Goal: Transaction & Acquisition: Purchase product/service

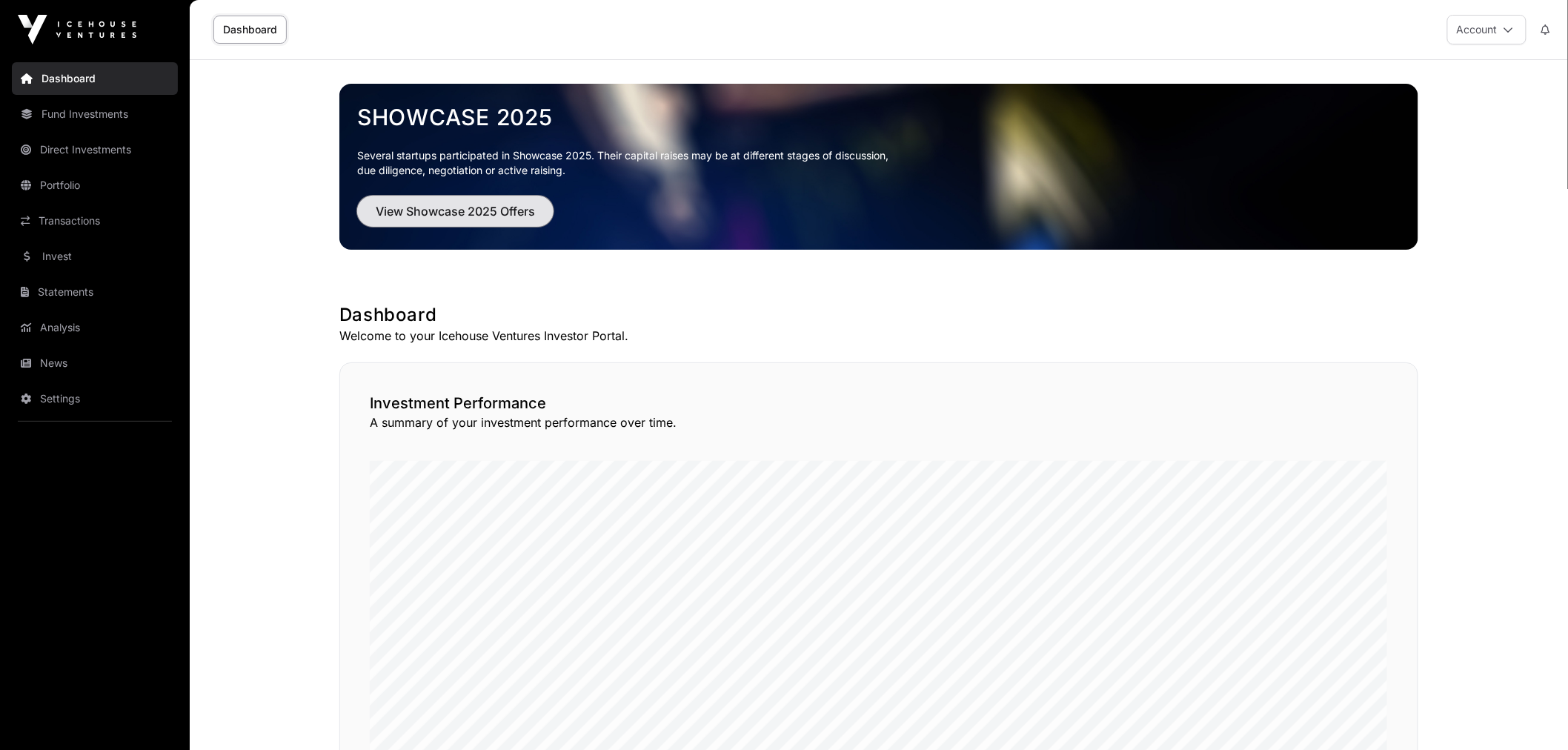
click at [484, 216] on span "View Showcase 2025 Offers" at bounding box center [455, 211] width 159 height 18
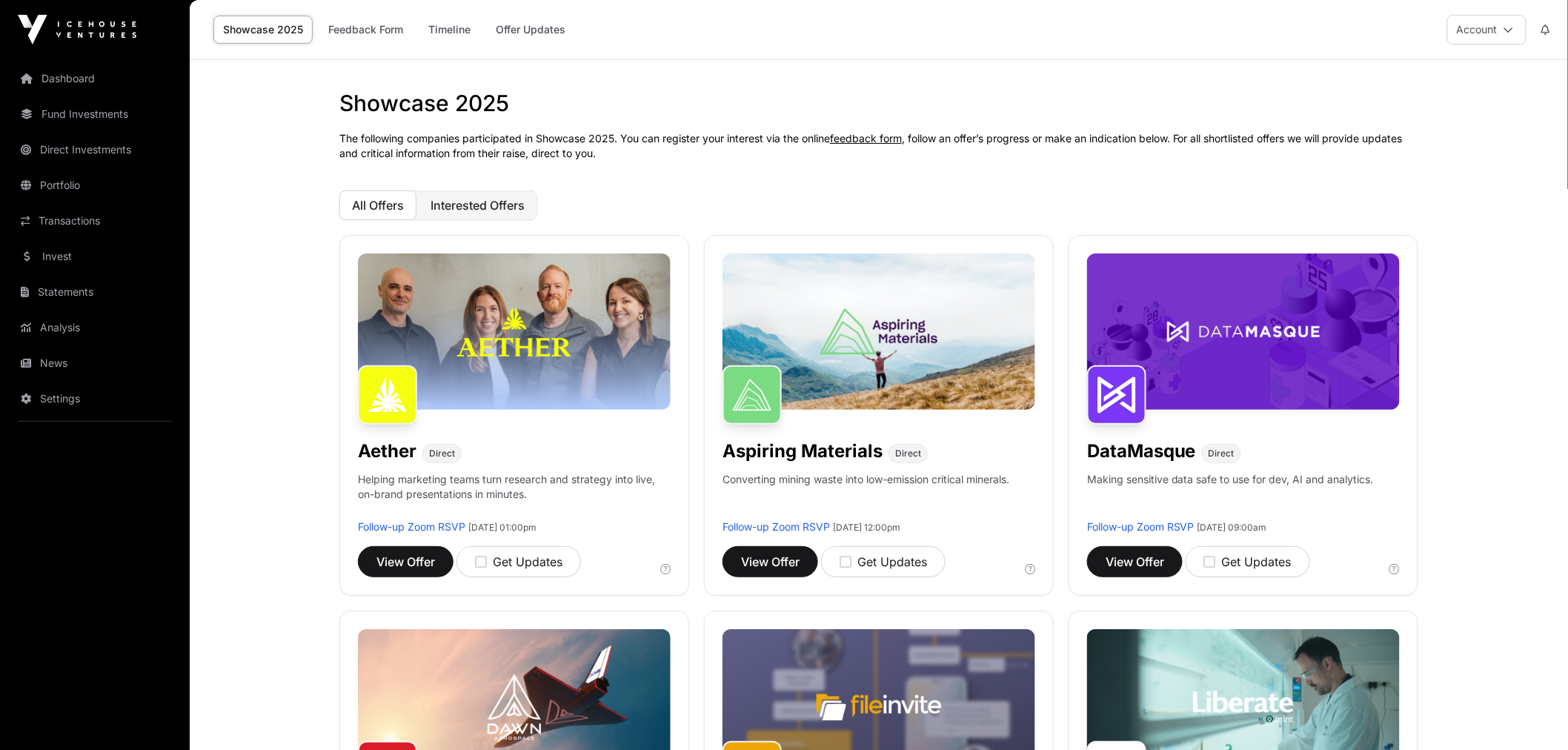
click at [468, 218] on button "Interested Offers" at bounding box center [477, 205] width 119 height 29
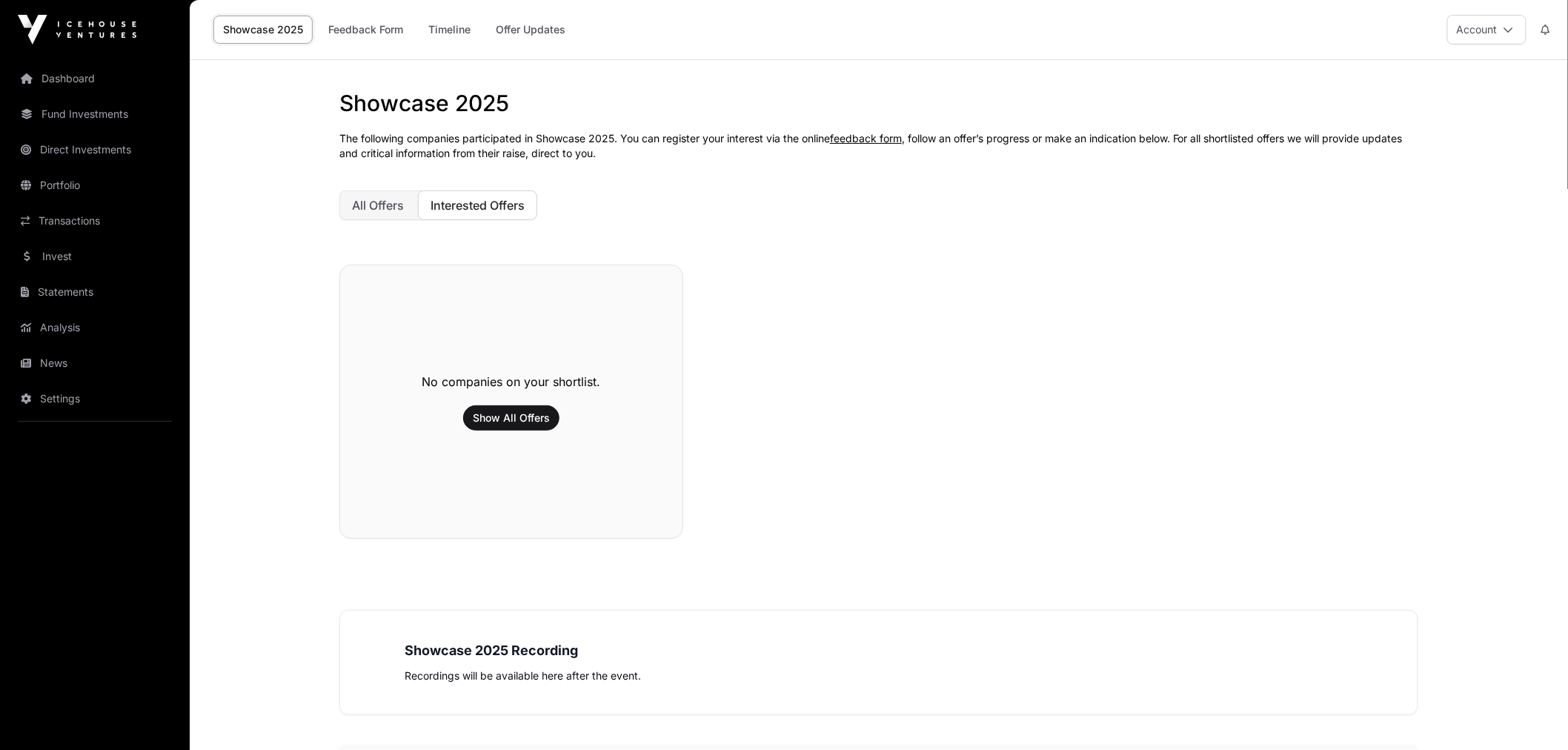
click at [368, 223] on div "Showcase 2025 The following companies participated in Showcase 2025. You can re…" at bounding box center [879, 464] width 1138 height 750
click at [375, 203] on span "All Offers" at bounding box center [378, 205] width 52 height 15
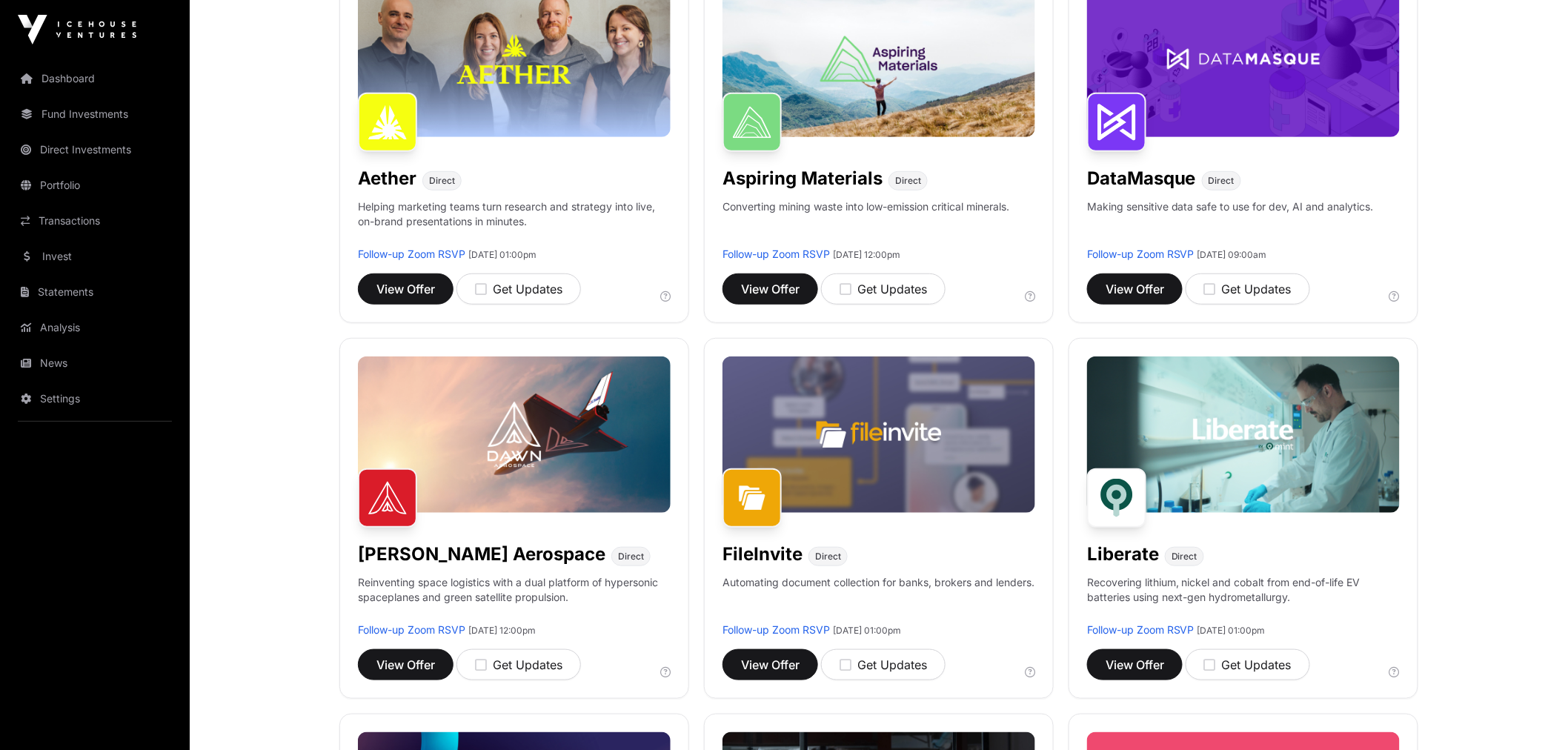
scroll to position [329, 0]
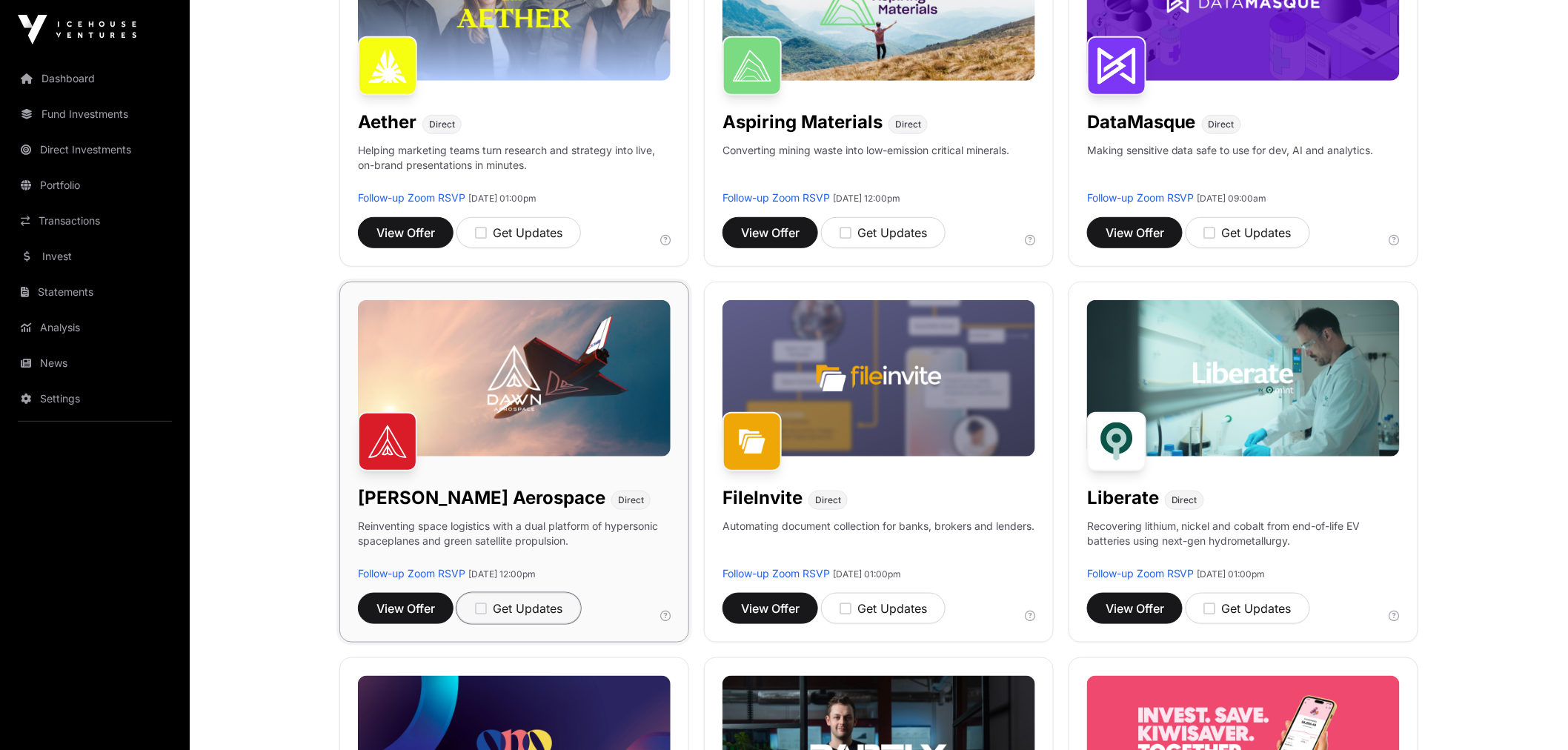
click at [480, 610] on icon "button" at bounding box center [481, 608] width 12 height 14
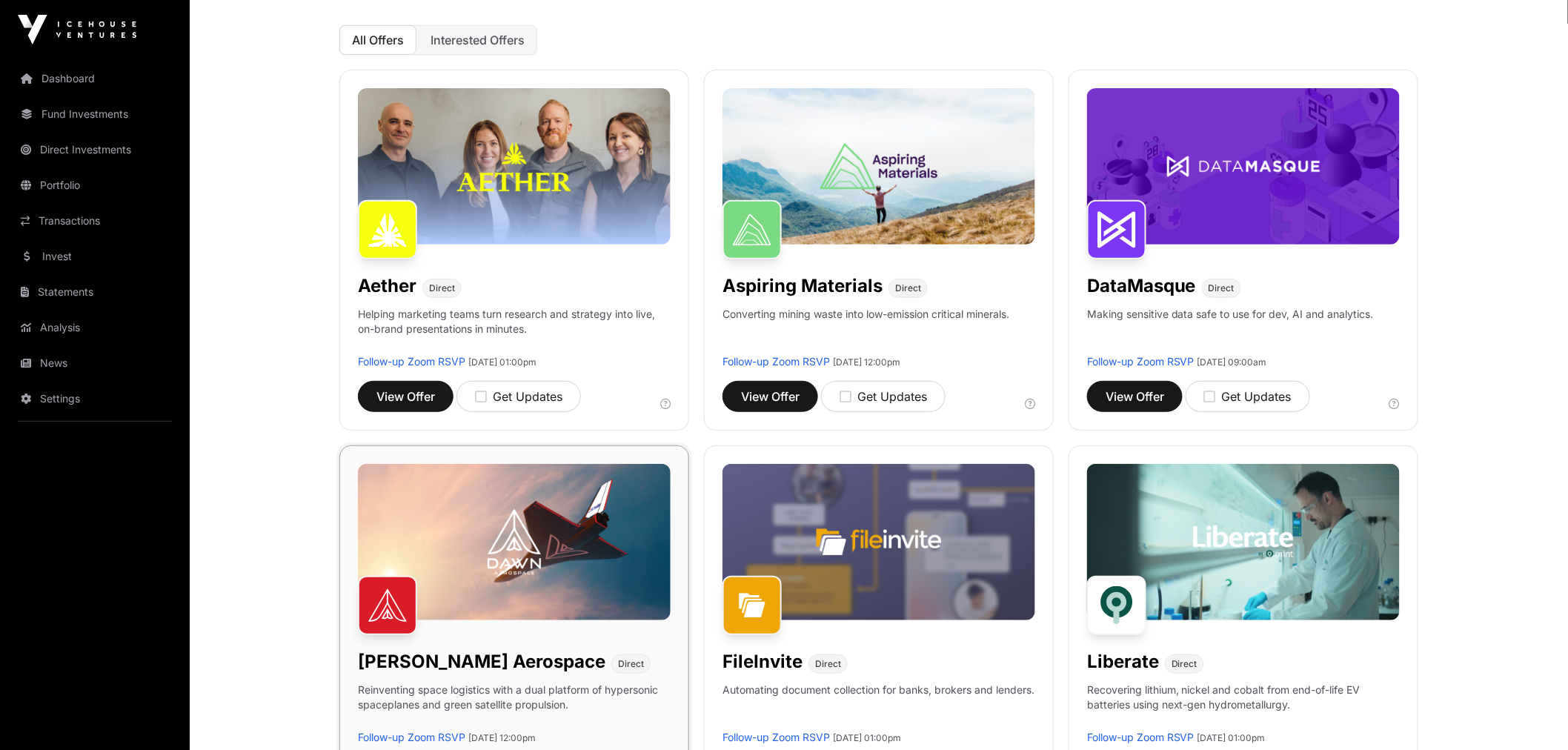
scroll to position [164, 0]
click at [889, 399] on div "Get Updates" at bounding box center [883, 397] width 87 height 18
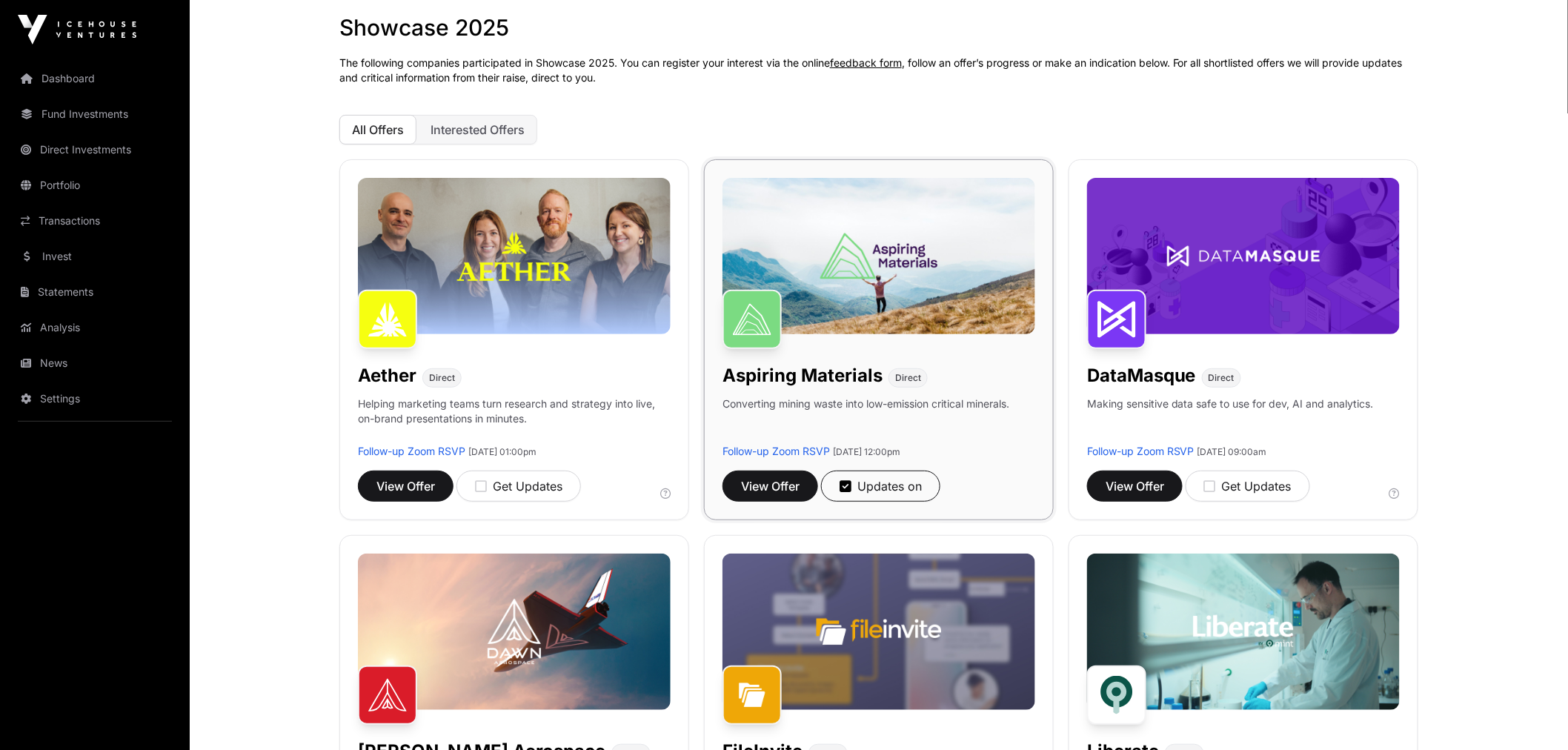
scroll to position [0, 0]
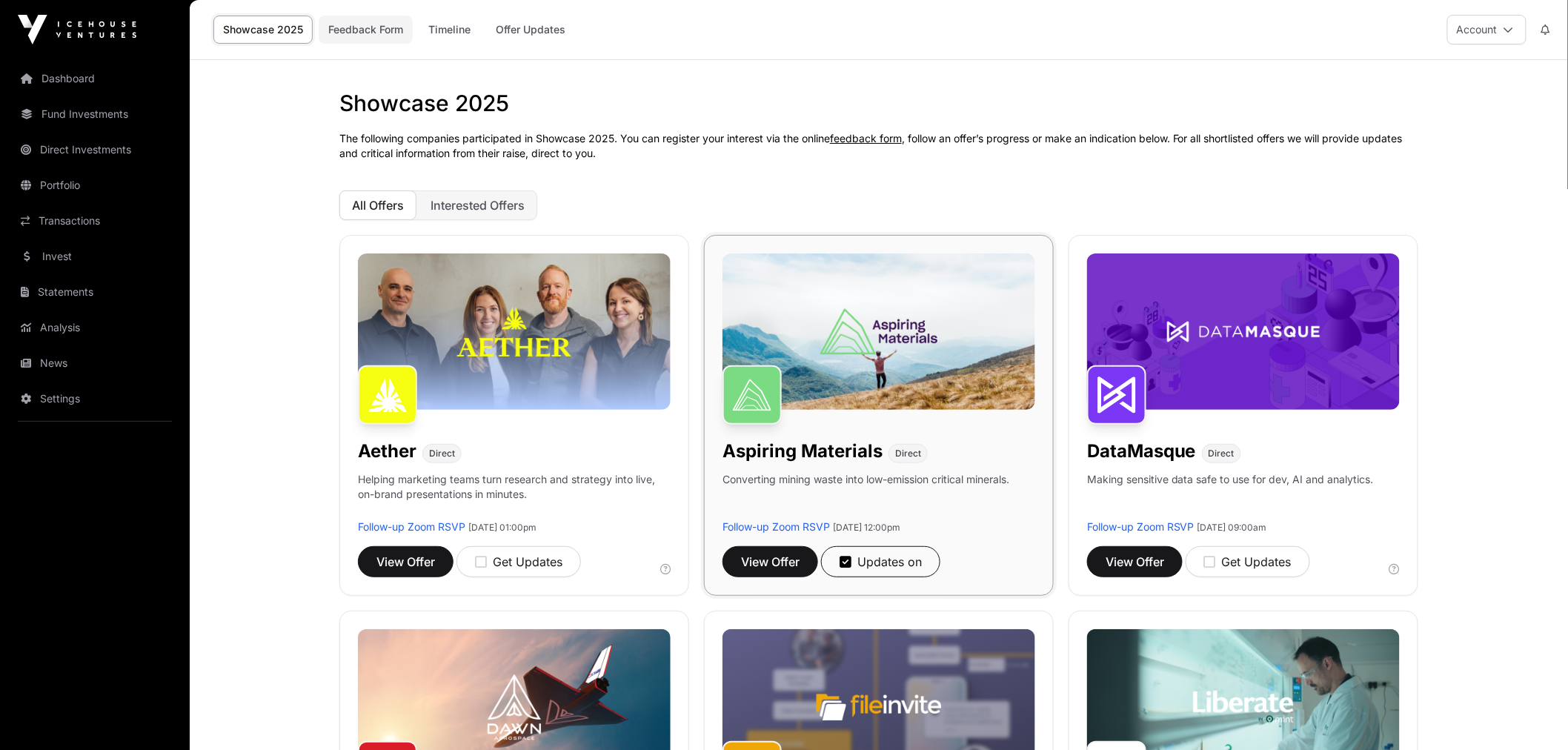
click at [390, 35] on link "Feedback Form" at bounding box center [365, 29] width 94 height 28
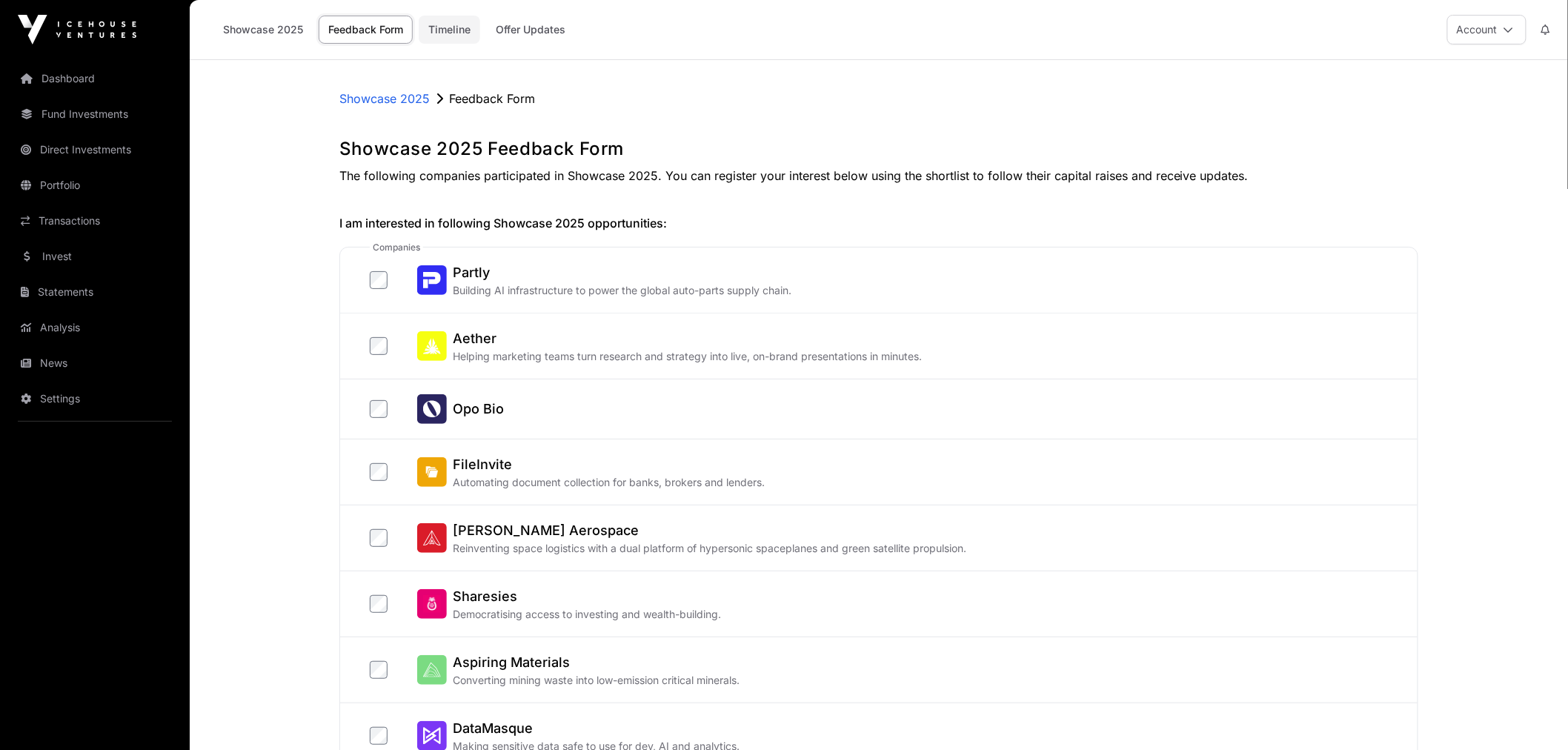
click at [458, 23] on link "Timeline" at bounding box center [449, 29] width 62 height 28
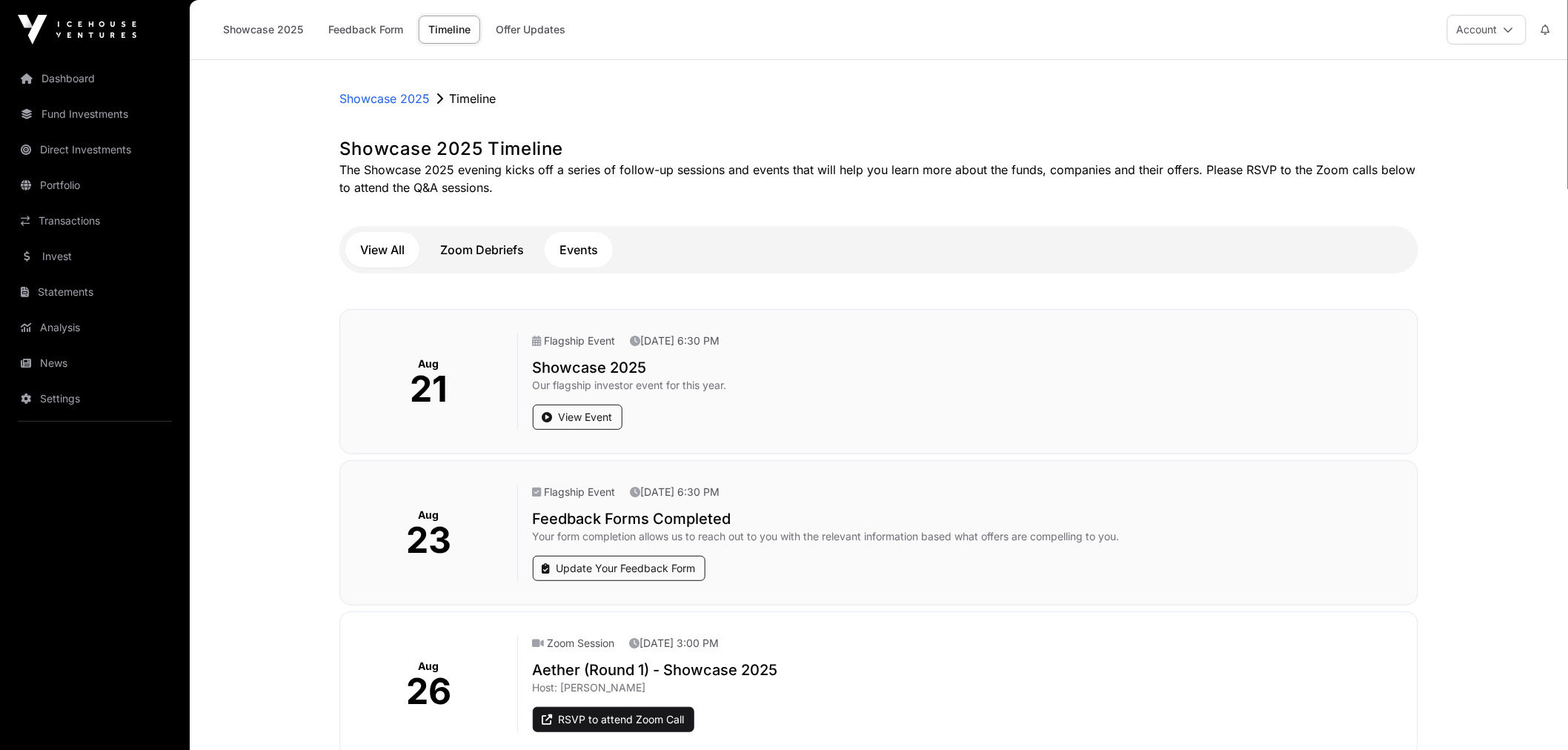
click at [567, 258] on button "Events" at bounding box center [578, 249] width 68 height 35
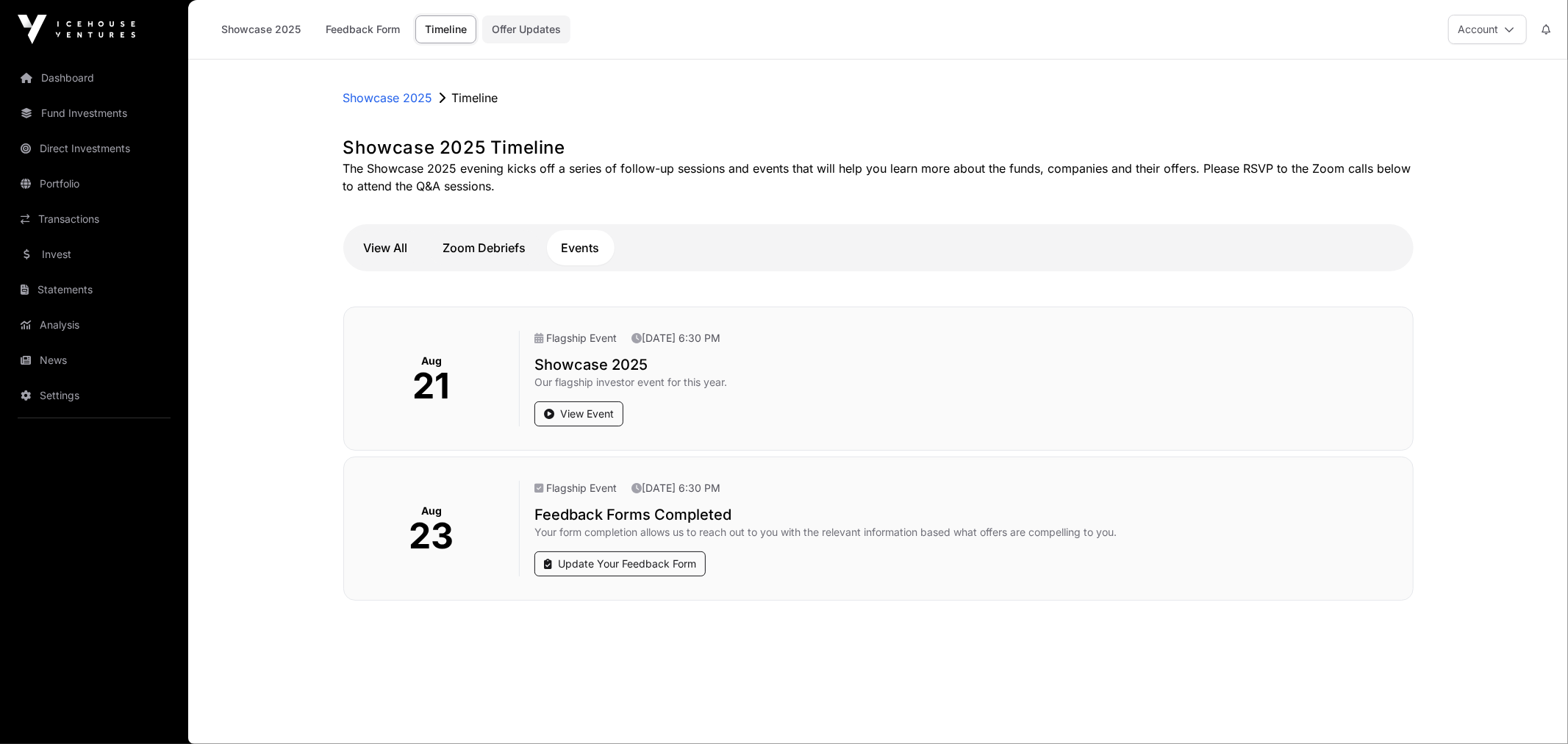
click at [529, 34] on link "Offer Updates" at bounding box center [526, 29] width 88 height 28
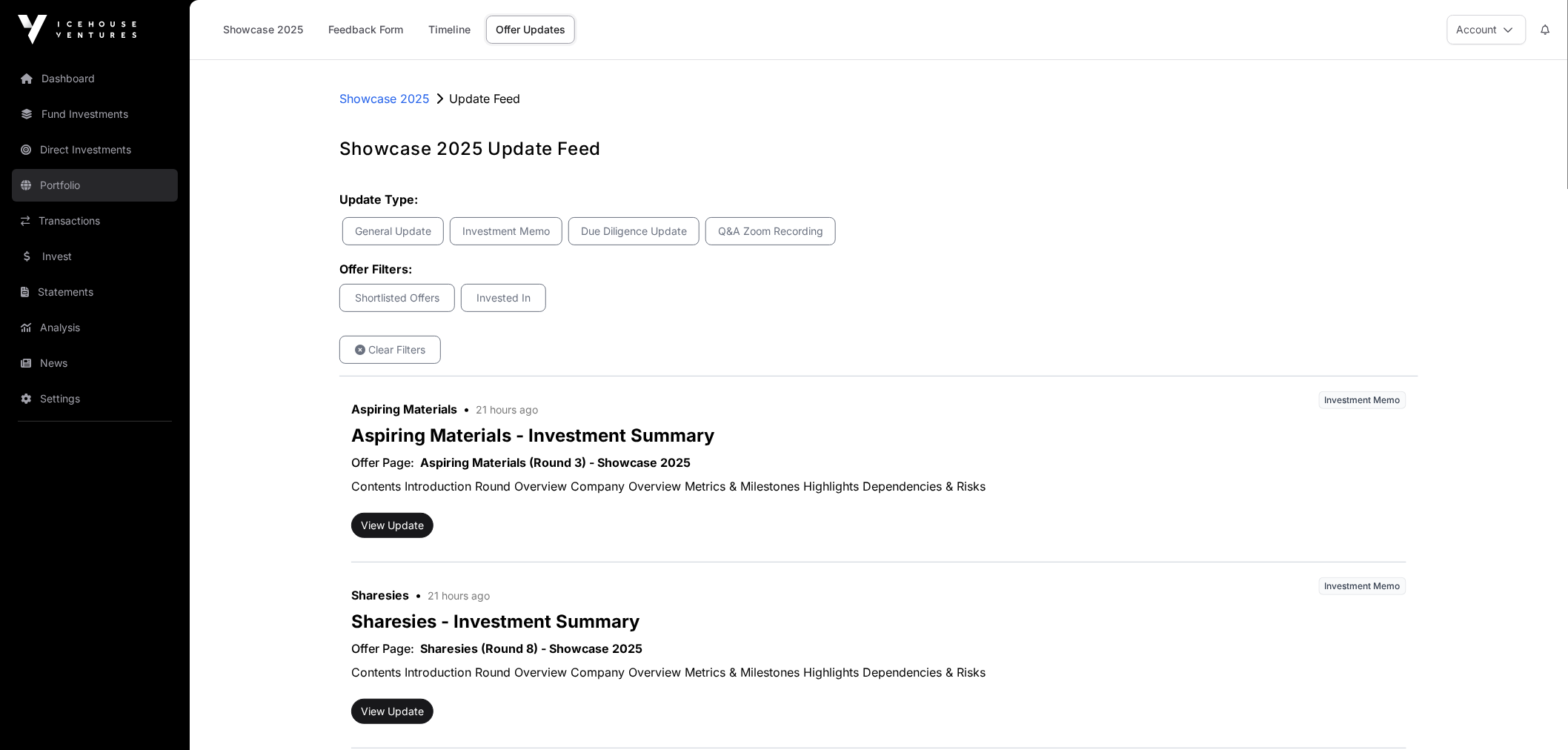
click at [77, 187] on link "Portfolio" at bounding box center [95, 185] width 166 height 32
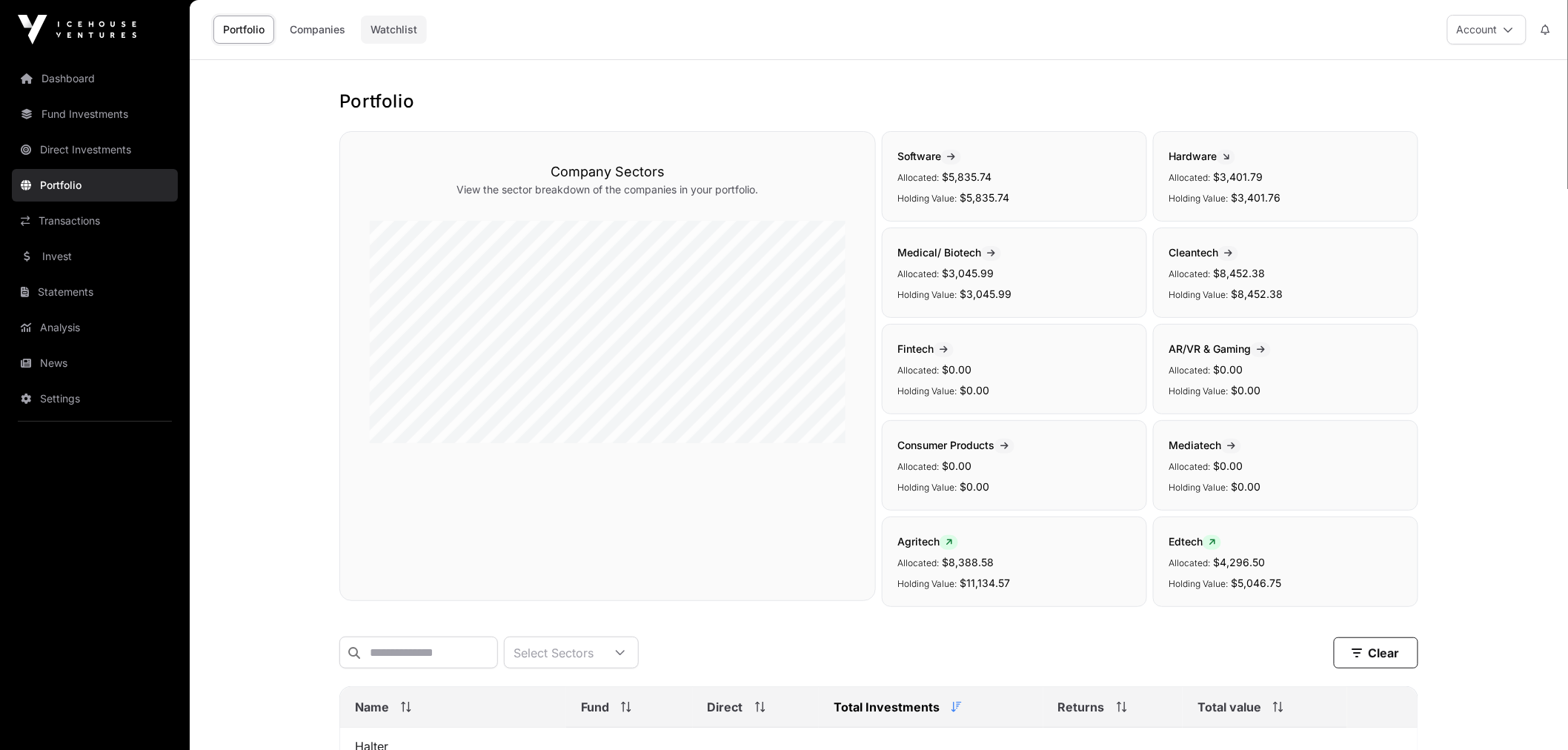
click at [383, 38] on link "Watchlist" at bounding box center [394, 29] width 66 height 28
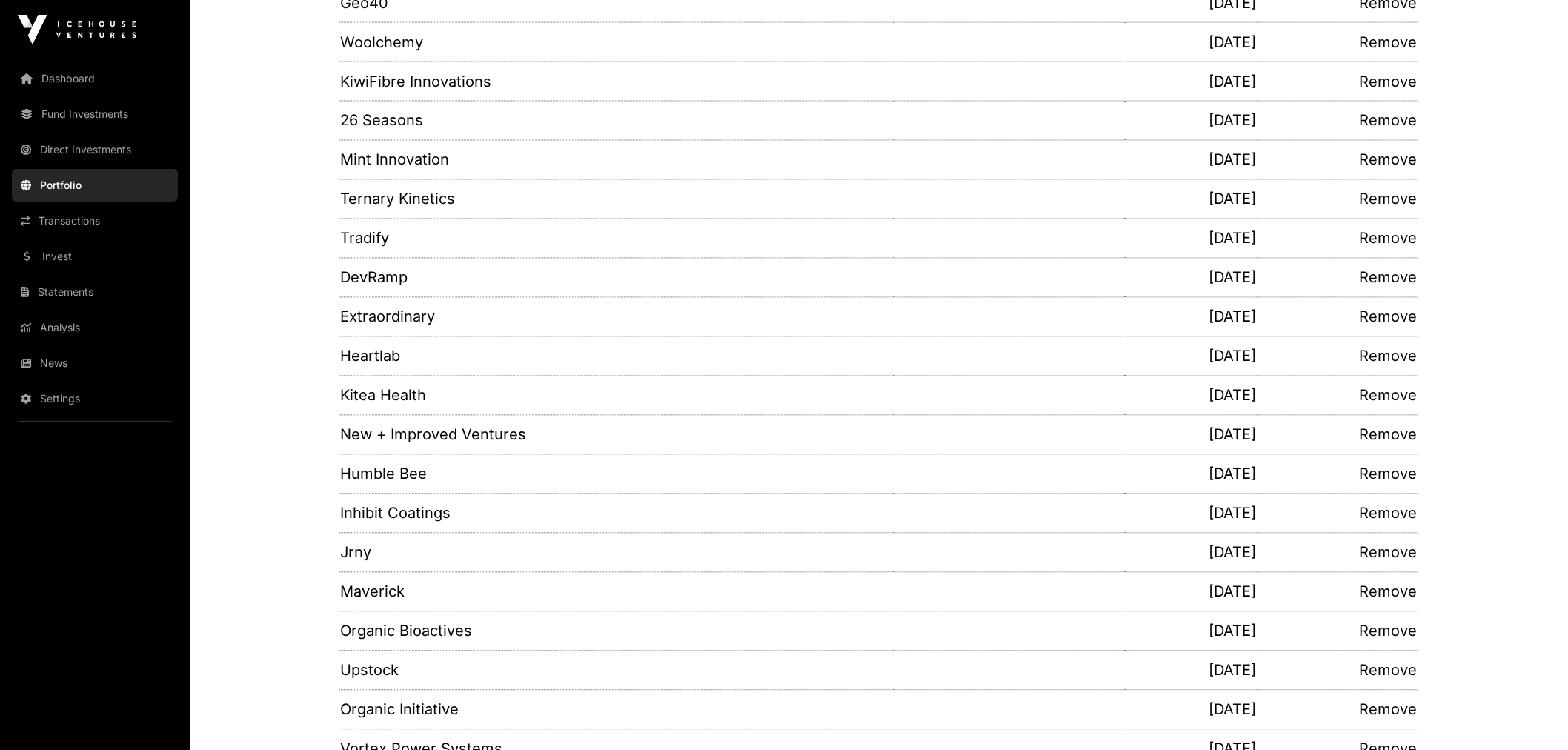
scroll to position [1240, 0]
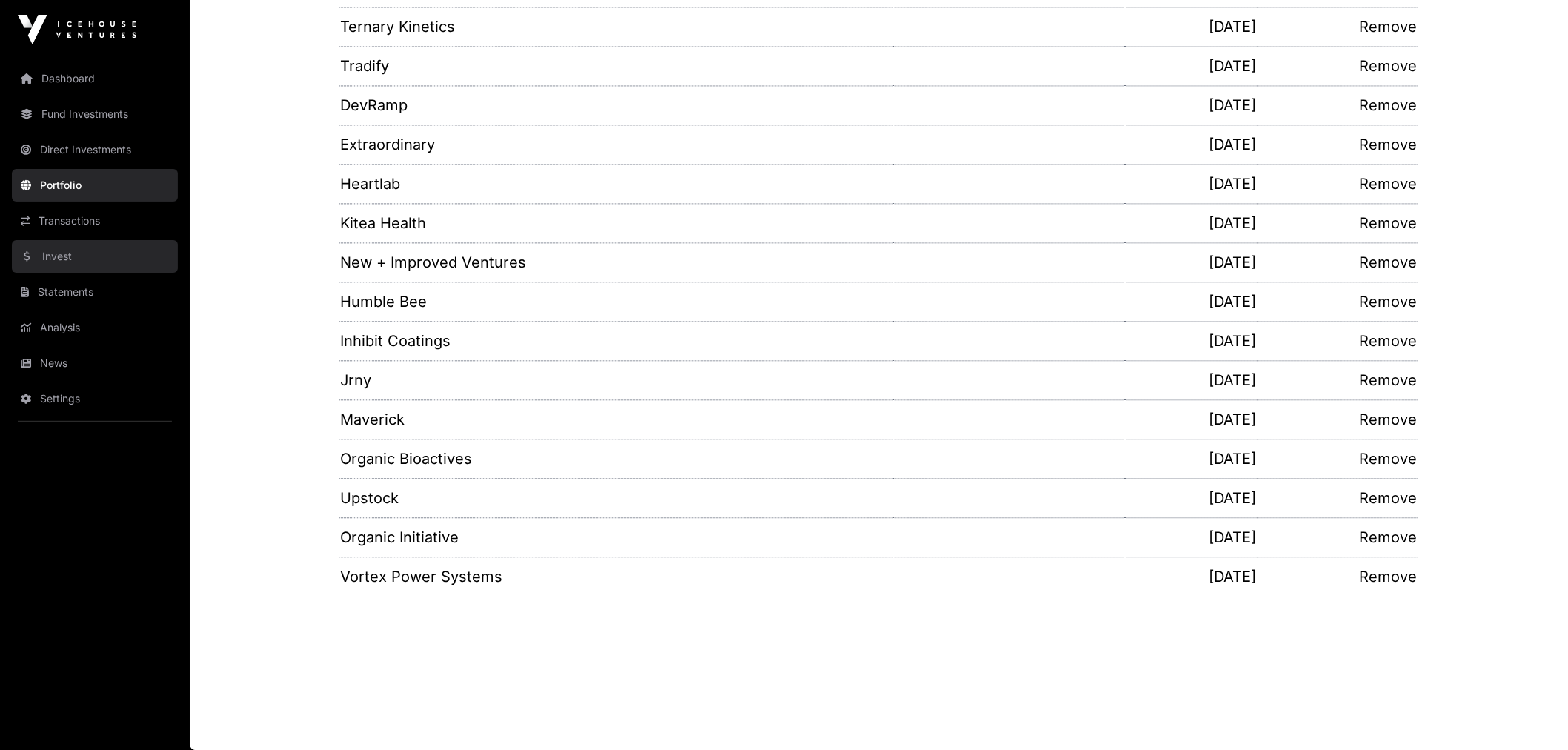
click at [83, 264] on link "Invest" at bounding box center [95, 256] width 166 height 32
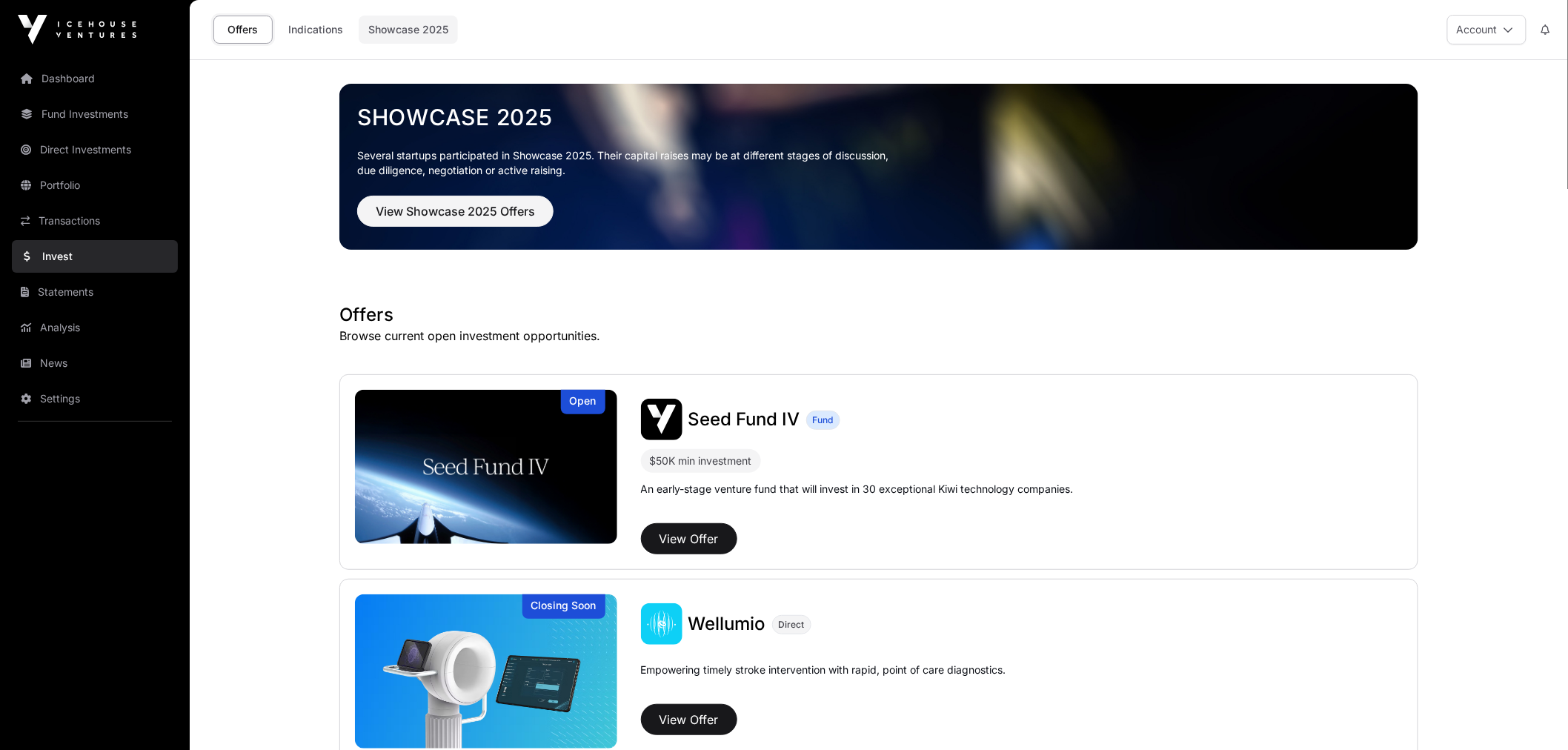
click at [402, 33] on link "Showcase 2025" at bounding box center [409, 29] width 99 height 28
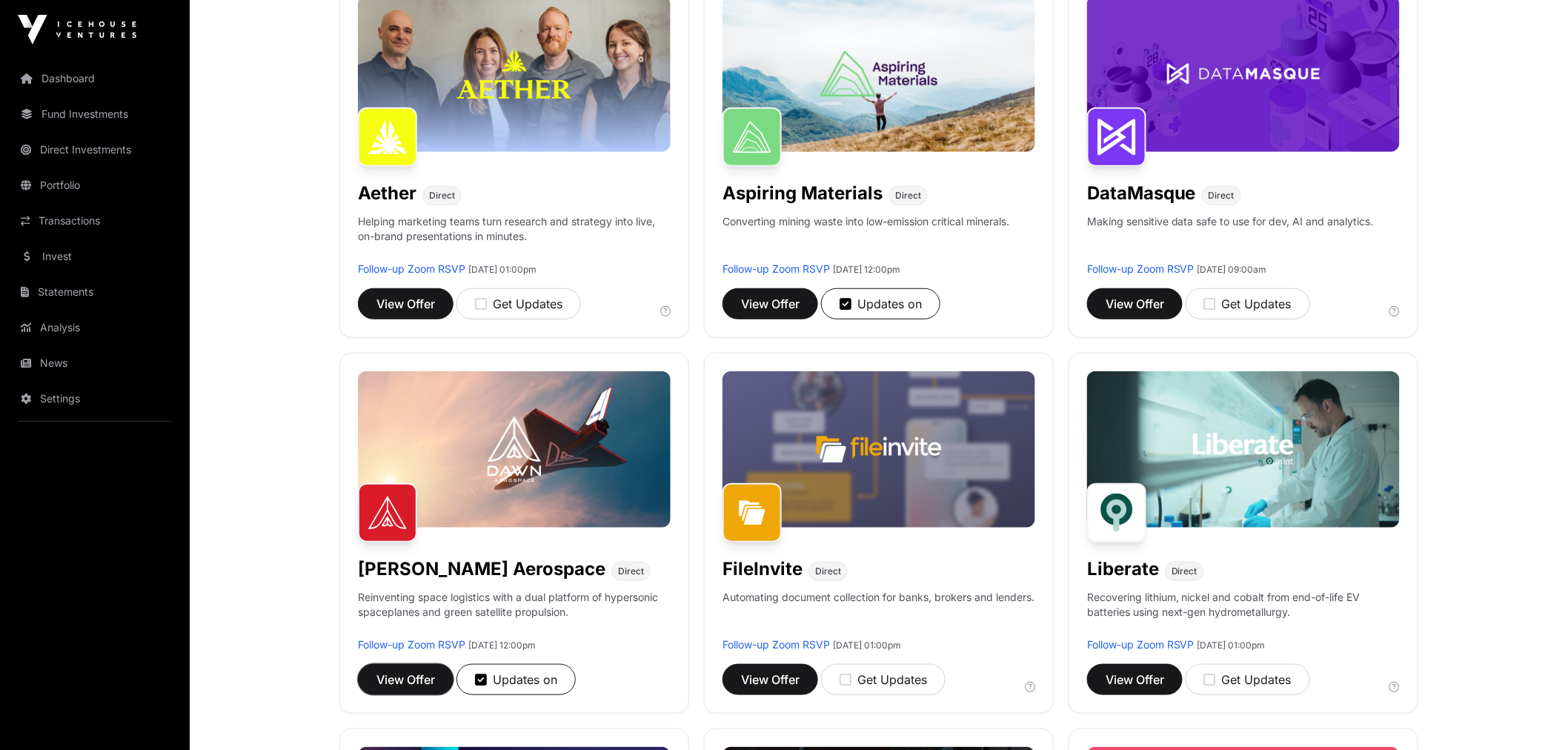
scroll to position [247, 0]
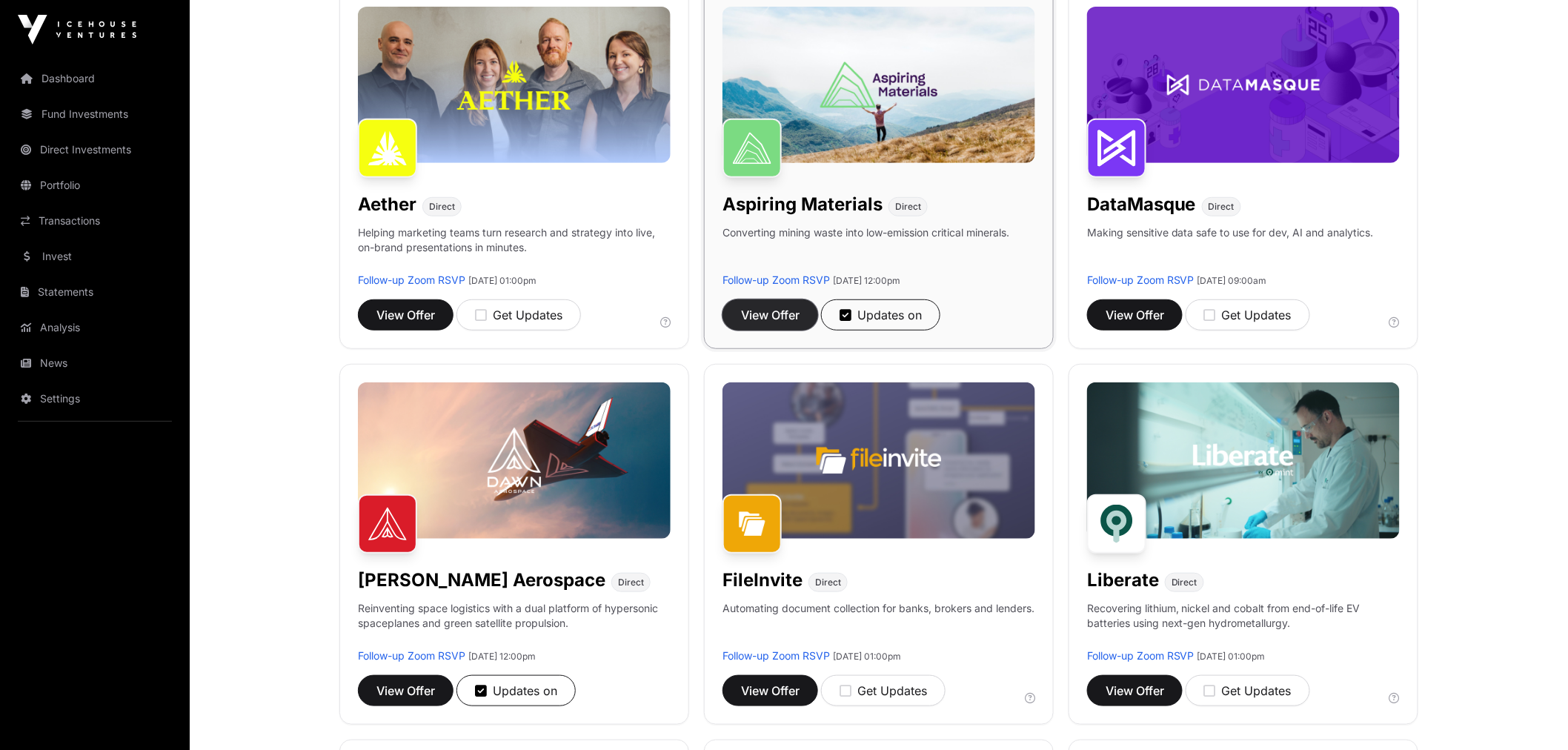
click at [787, 312] on span "View Offer" at bounding box center [770, 315] width 59 height 18
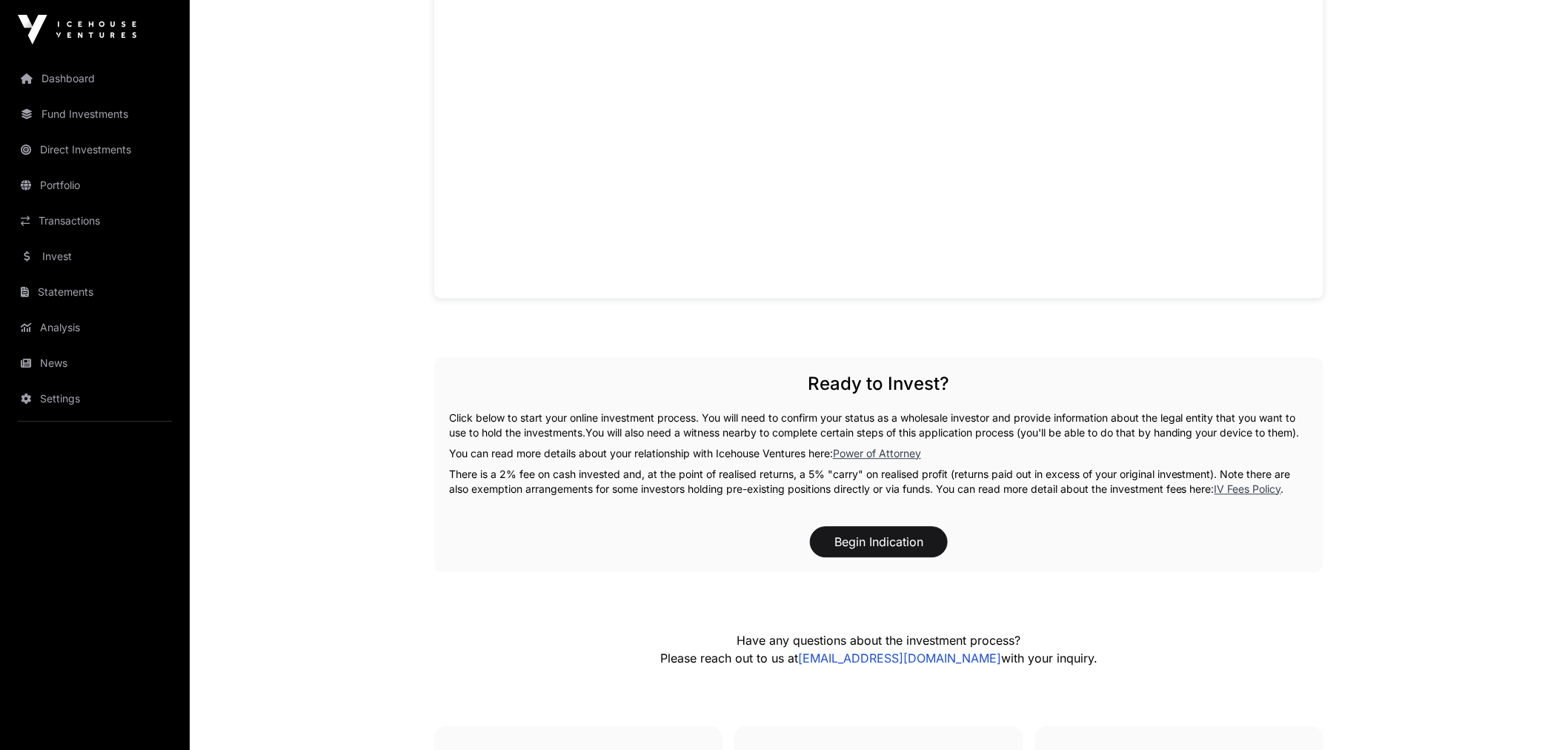
scroll to position [1399, 0]
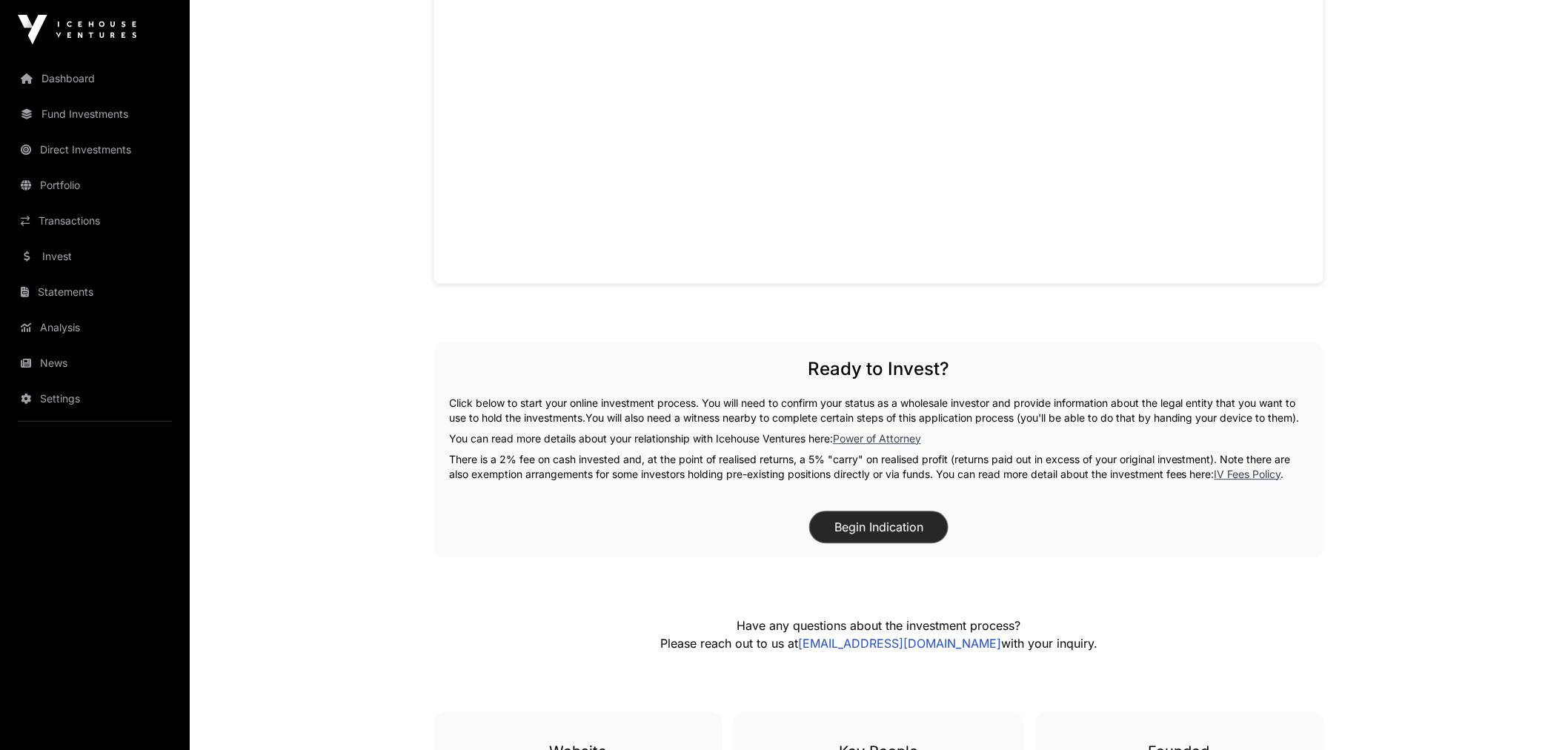
click at [900, 542] on button "Begin Indication" at bounding box center [879, 526] width 138 height 31
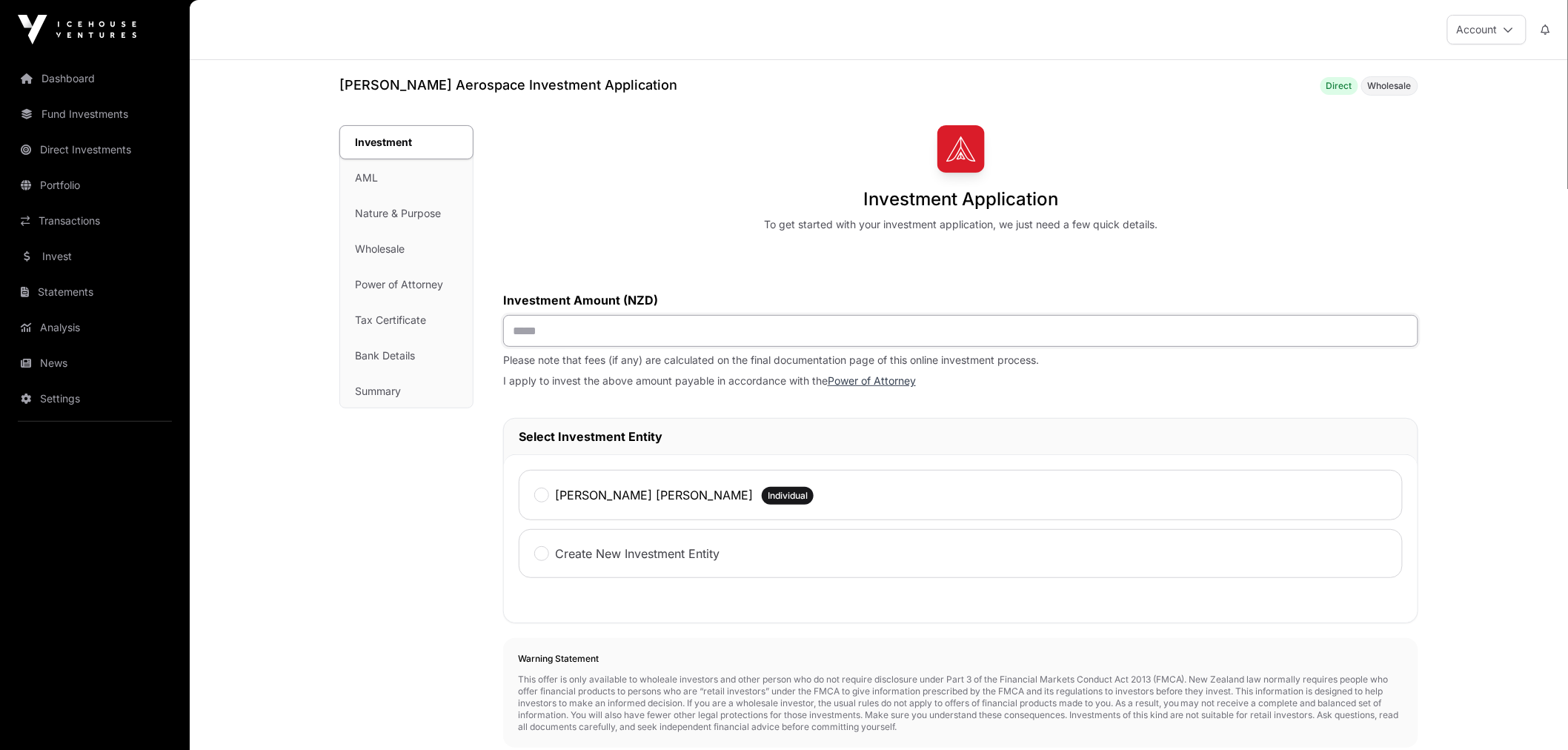
click at [549, 334] on input "text" at bounding box center [960, 330] width 915 height 32
type input "******"
click at [529, 498] on div "Andrew Graeme Bateup Individual" at bounding box center [960, 495] width 884 height 50
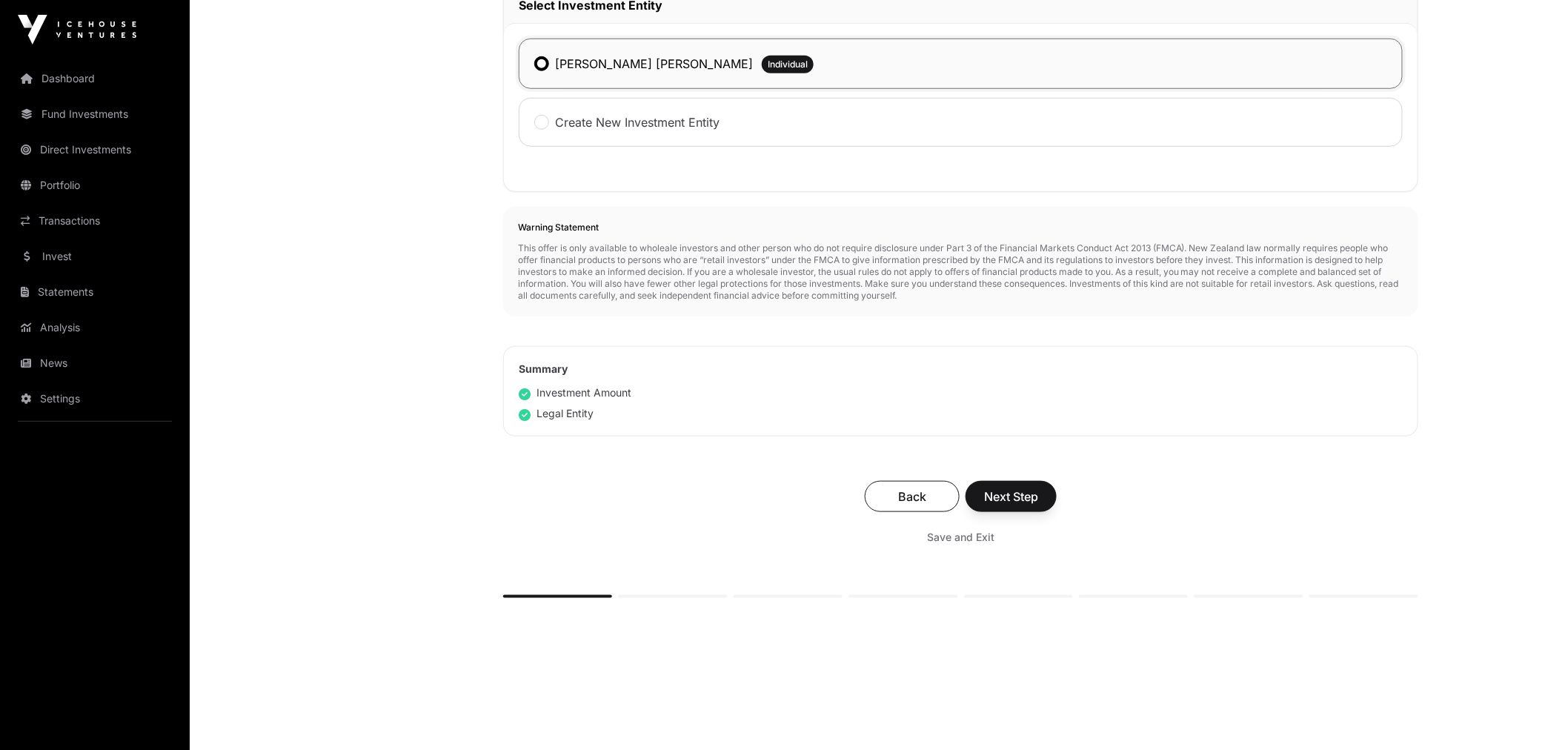
scroll to position [465, 0]
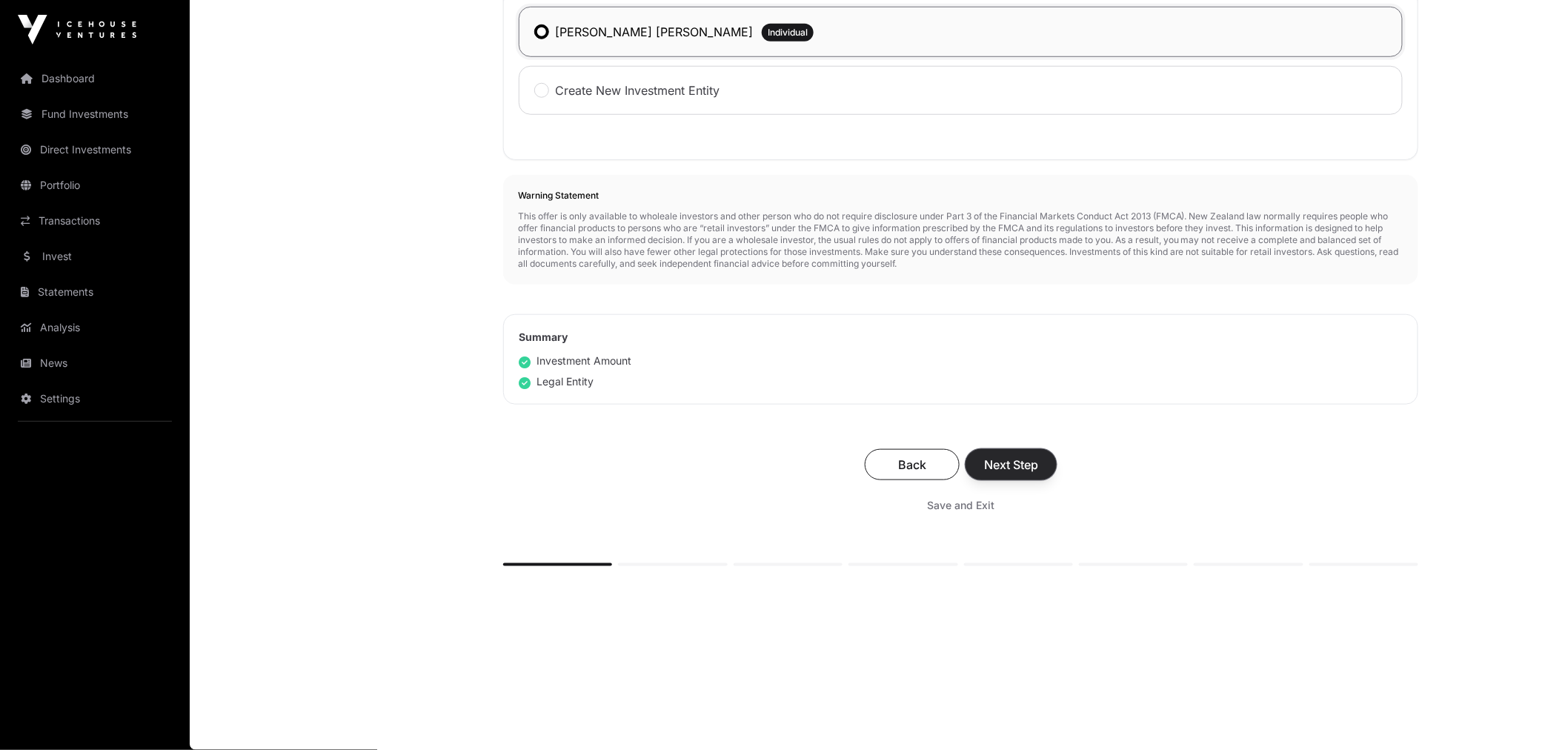
click at [991, 469] on span "Next Step" at bounding box center [1011, 465] width 54 height 18
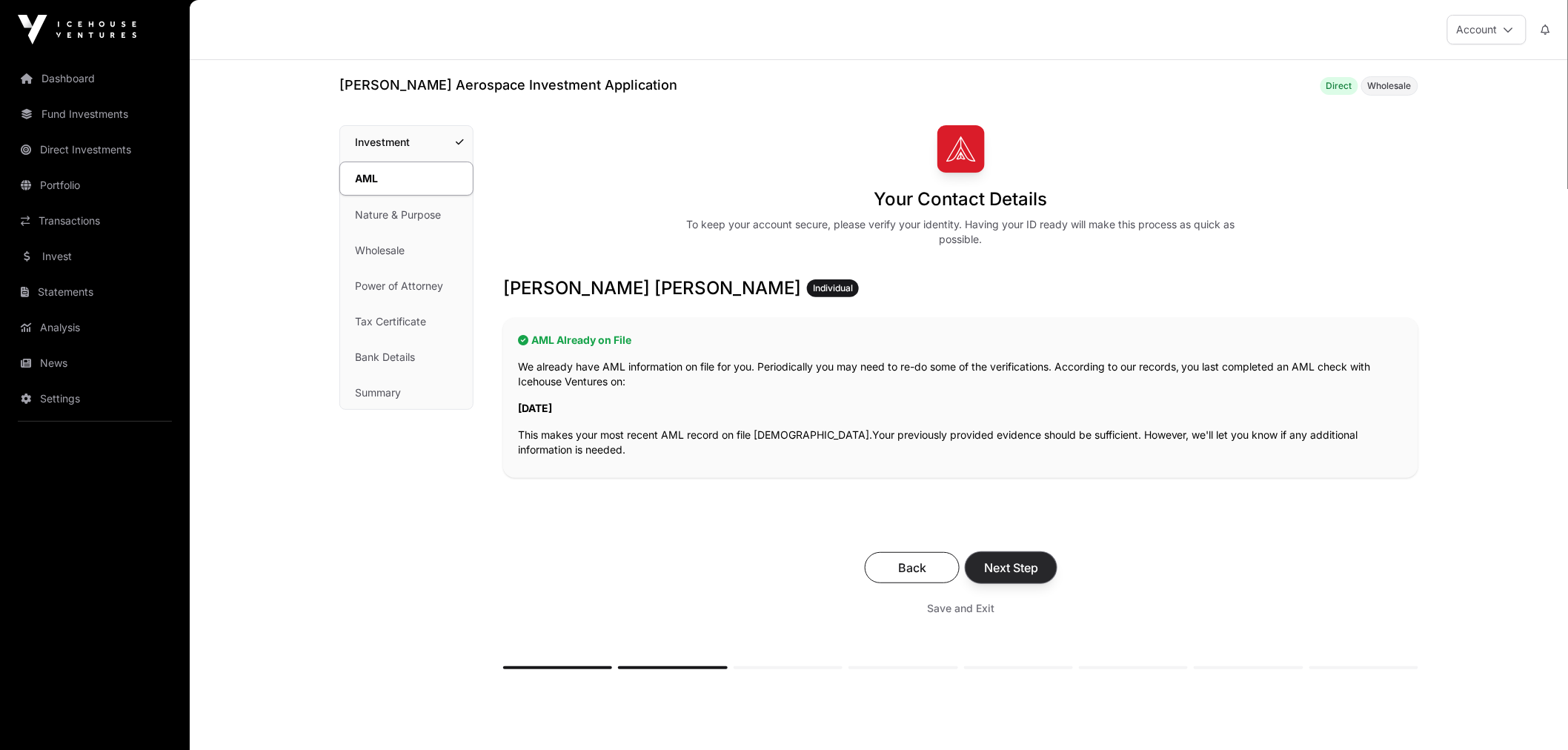
click at [1019, 561] on span "Next Step" at bounding box center [1011, 568] width 54 height 18
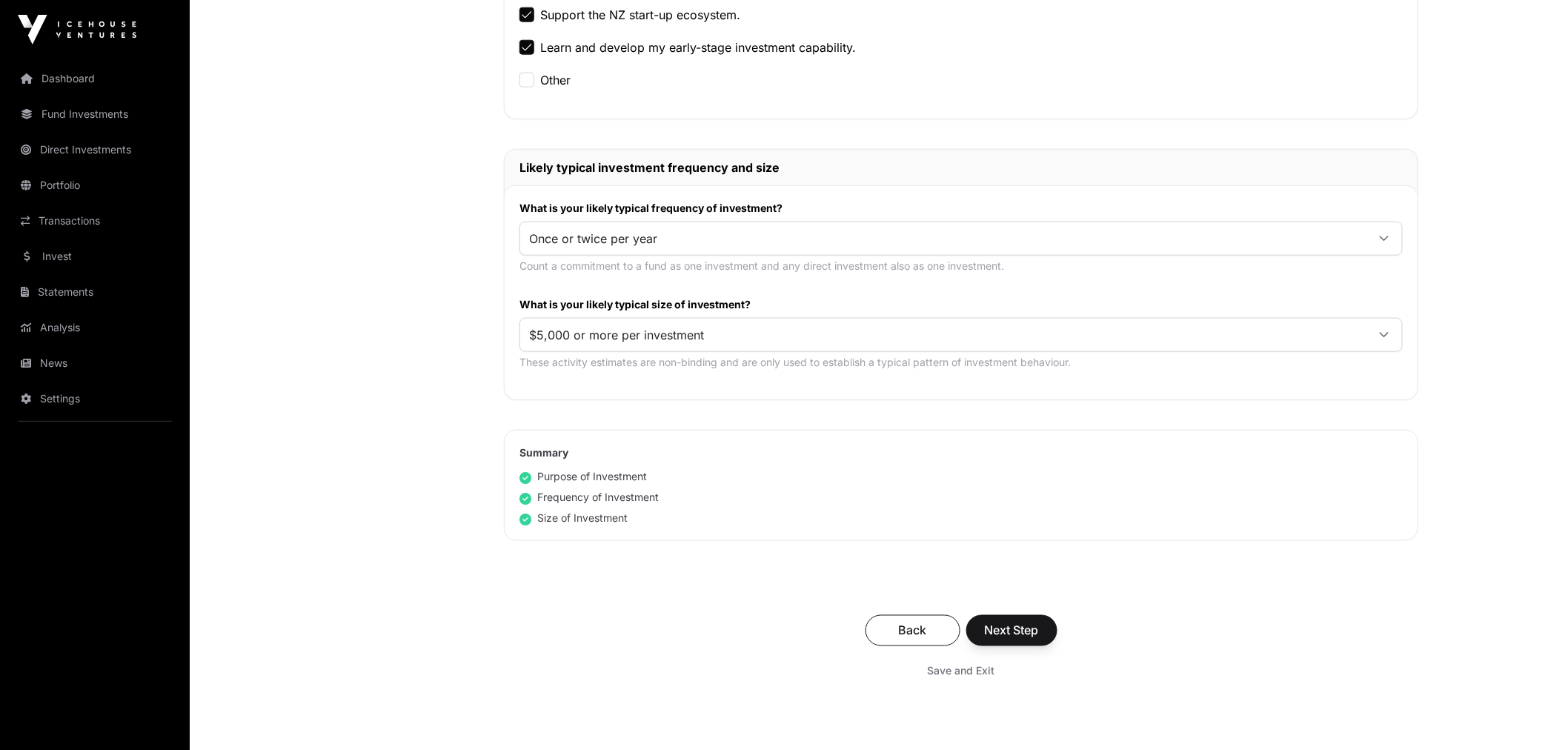
scroll to position [658, 0]
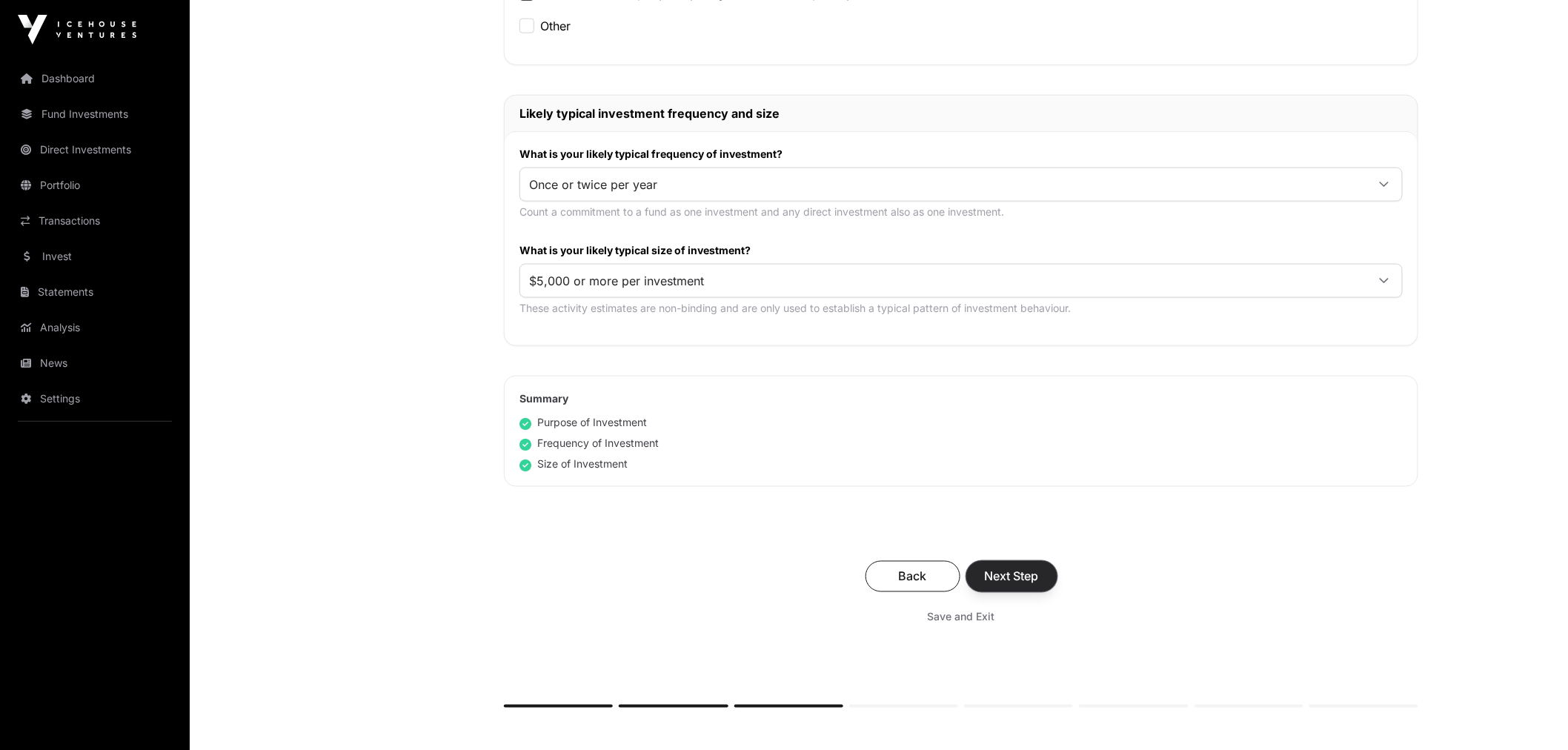
click at [1012, 582] on span "Next Step" at bounding box center [1012, 577] width 54 height 18
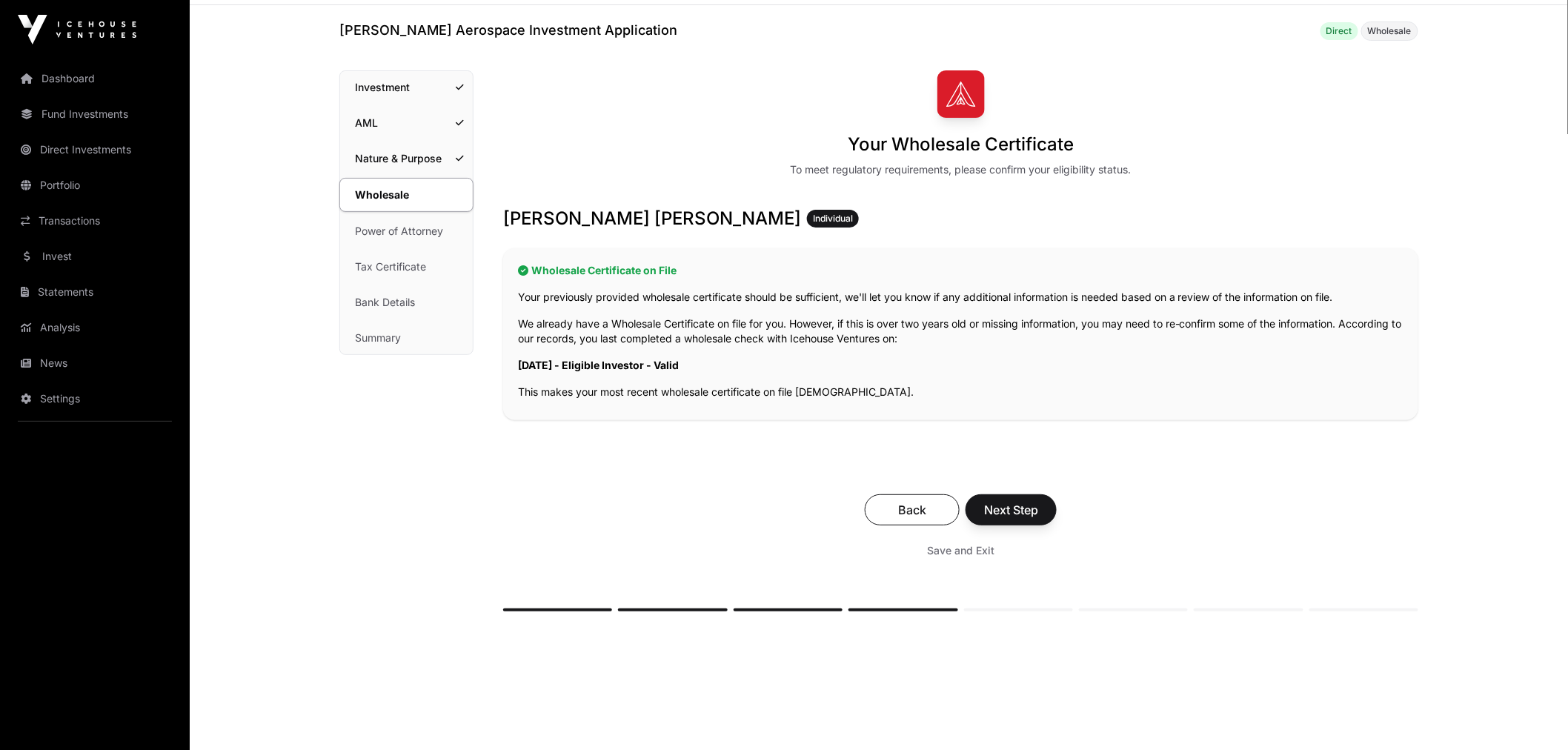
scroll to position [83, 0]
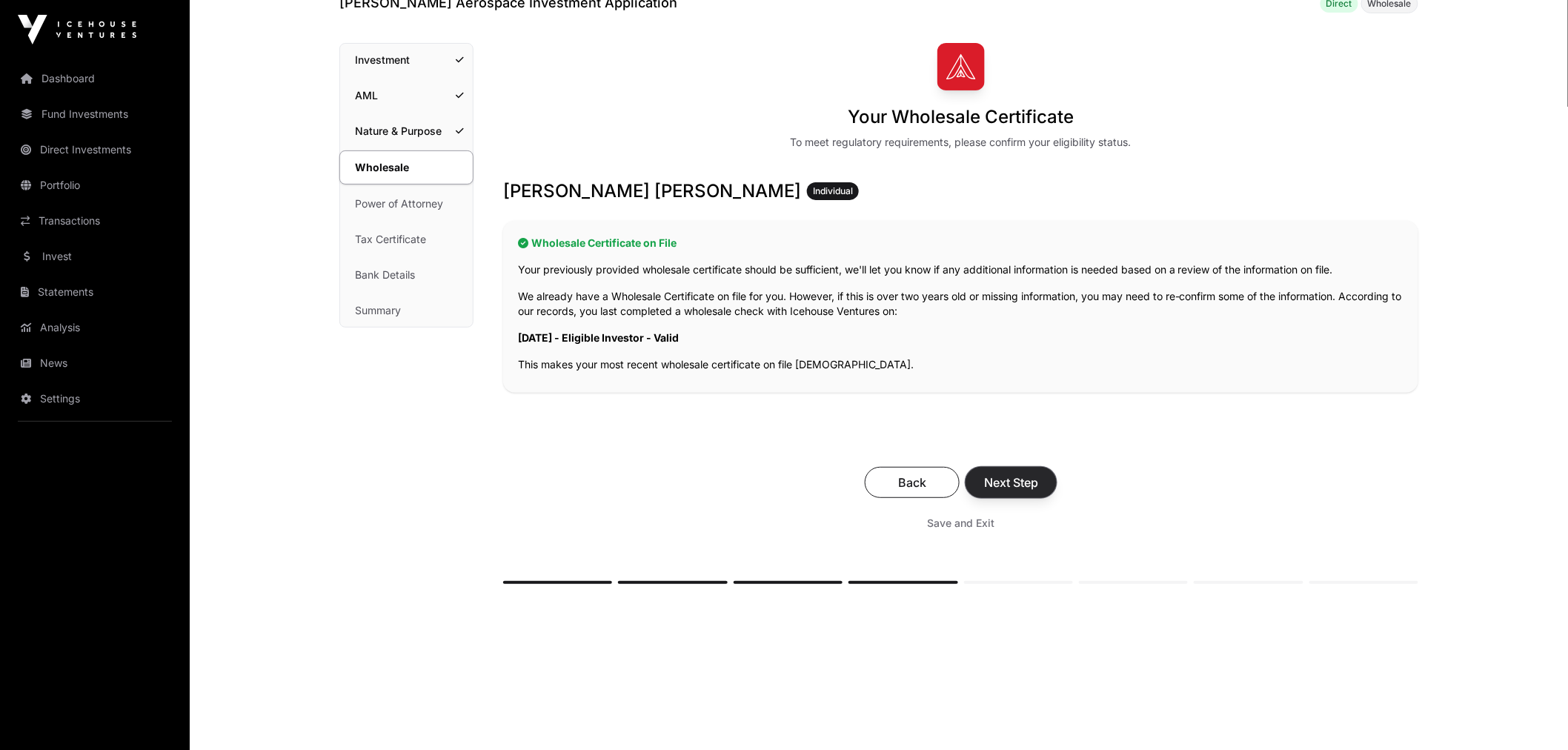
click at [1003, 479] on span "Next Step" at bounding box center [1011, 482] width 54 height 18
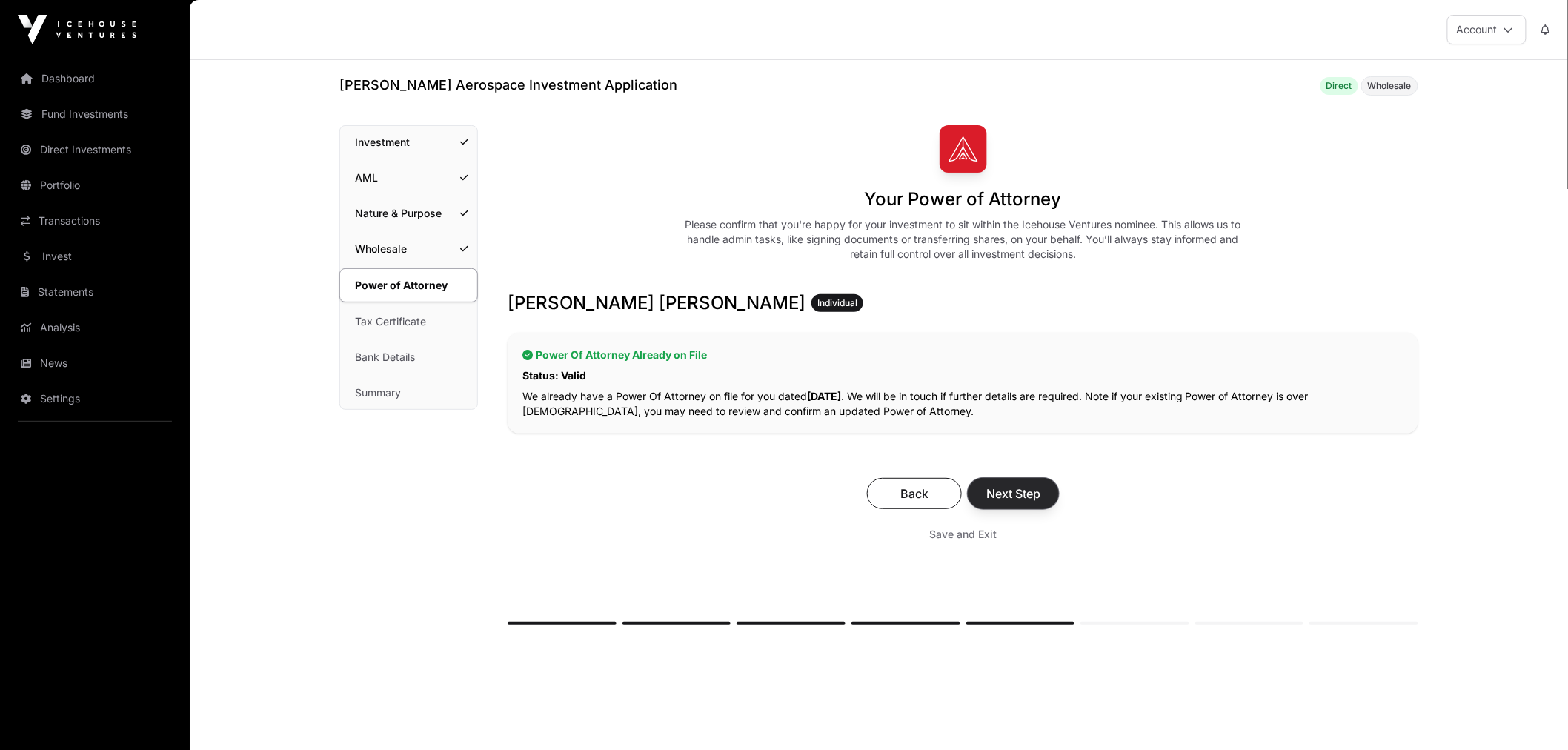
click at [1023, 500] on span "Next Step" at bounding box center [1013, 493] width 54 height 18
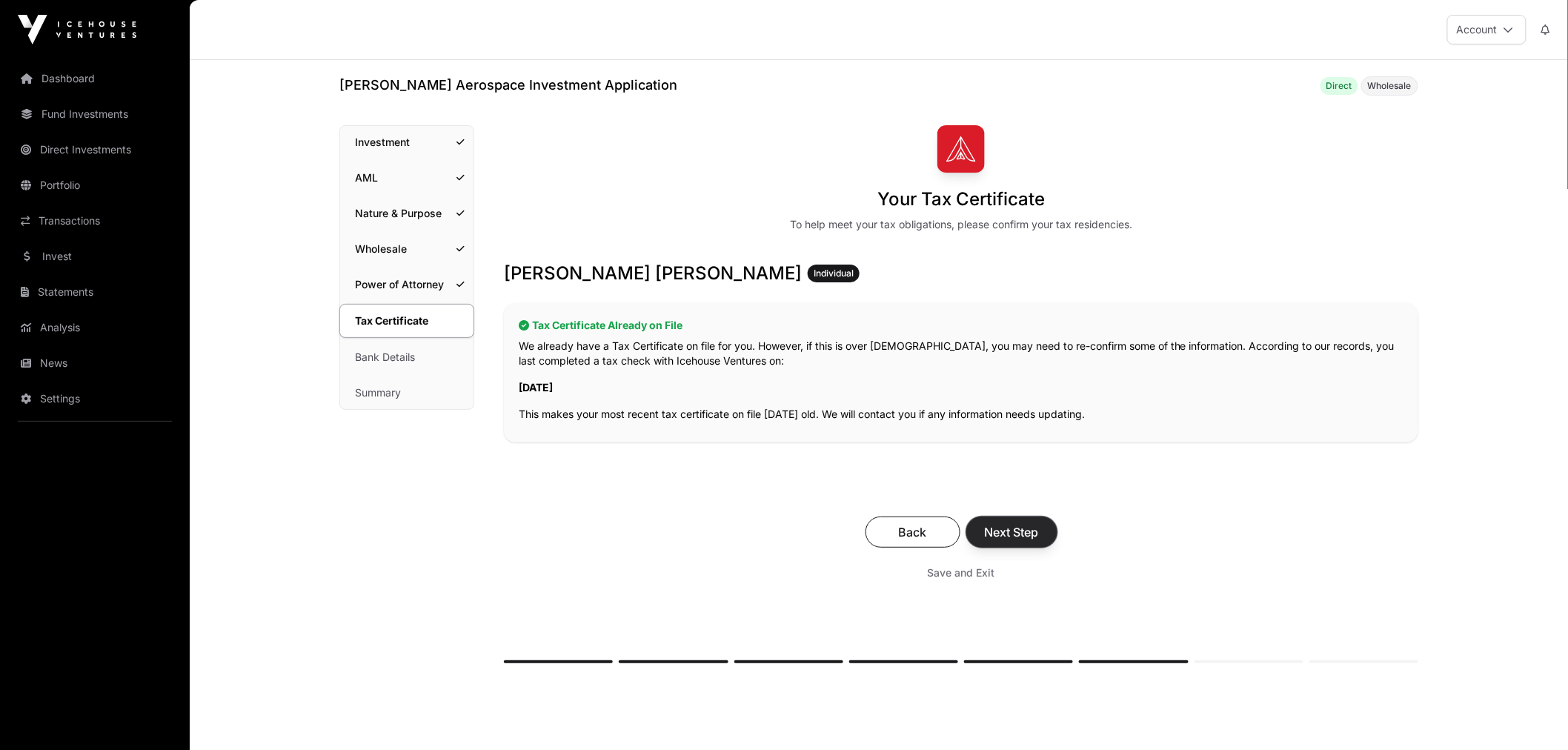
click at [1035, 532] on span "Next Step" at bounding box center [1012, 532] width 54 height 18
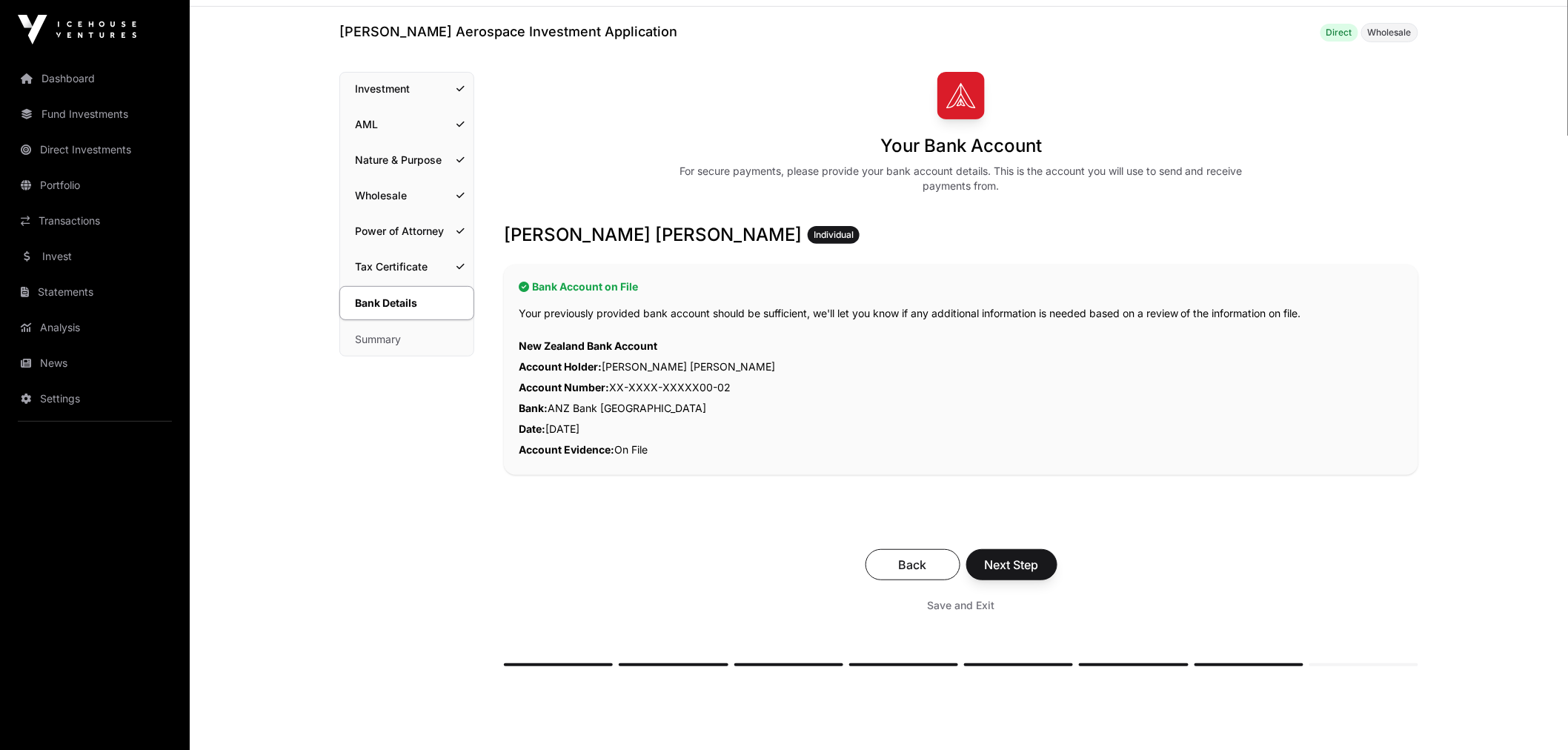
scroll to position [83, 0]
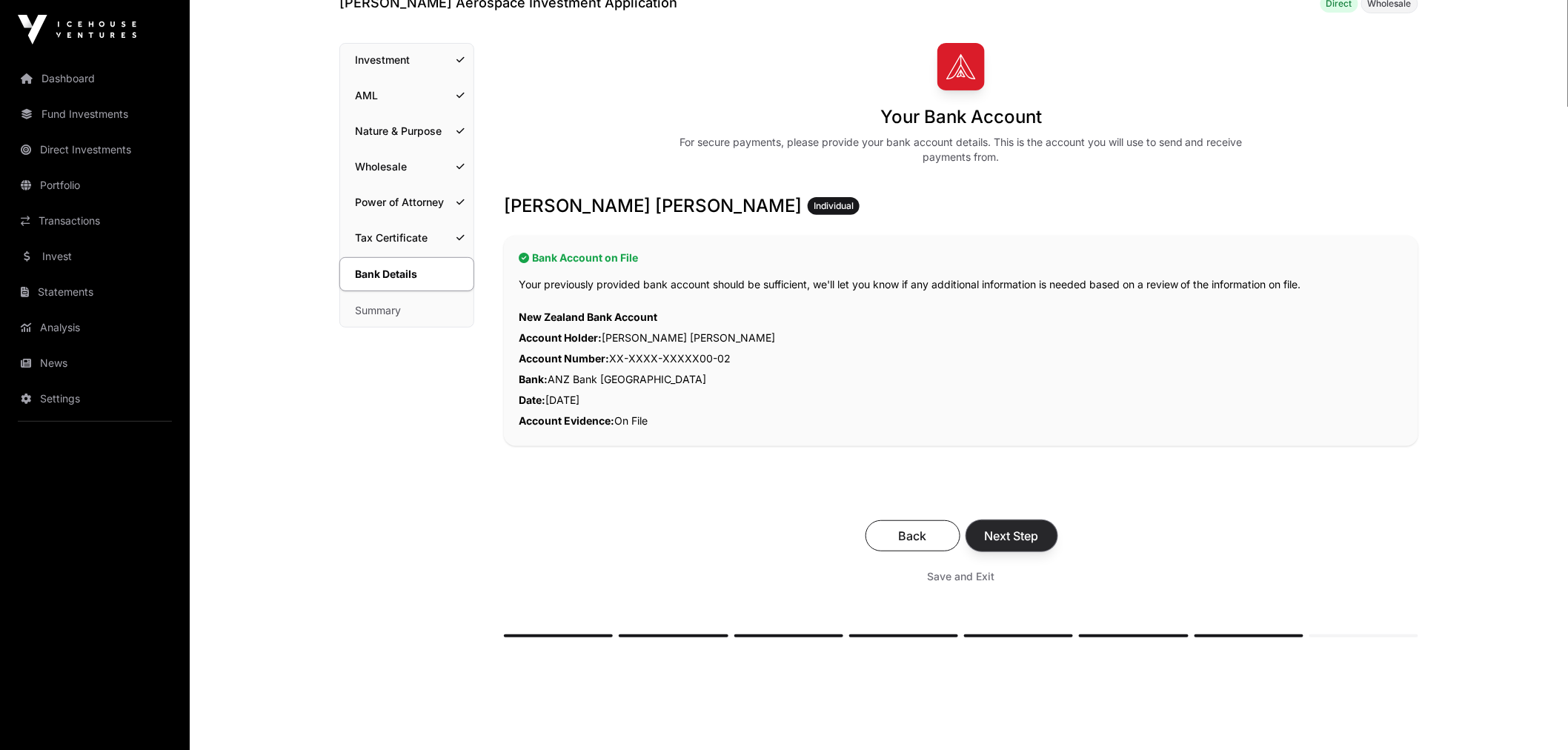
click at [1019, 536] on span "Next Step" at bounding box center [1012, 536] width 54 height 18
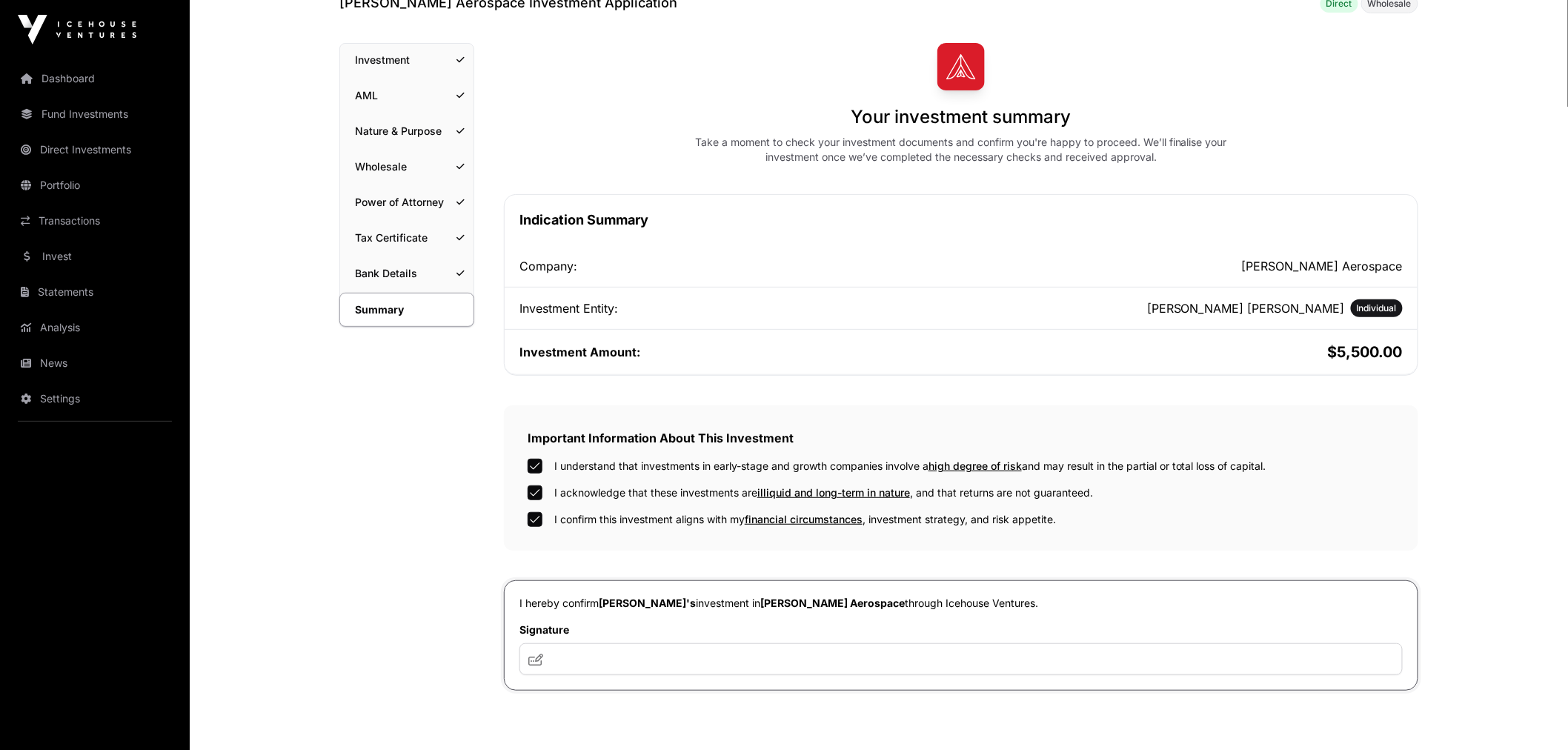
scroll to position [164, 0]
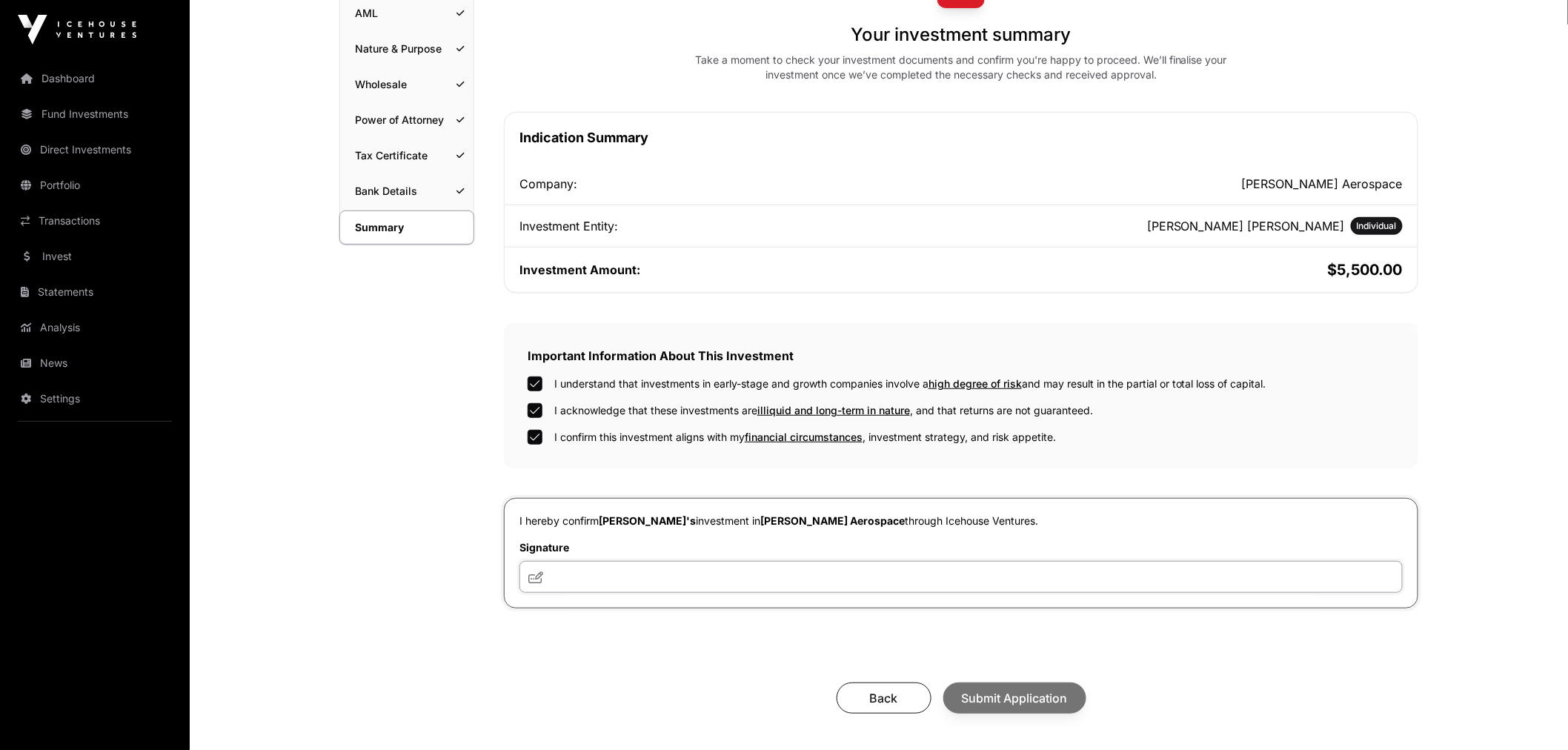
click at [604, 578] on input "text" at bounding box center [961, 577] width 883 height 32
type input "**********"
click at [1027, 697] on span "Submit Application" at bounding box center [1015, 698] width 106 height 18
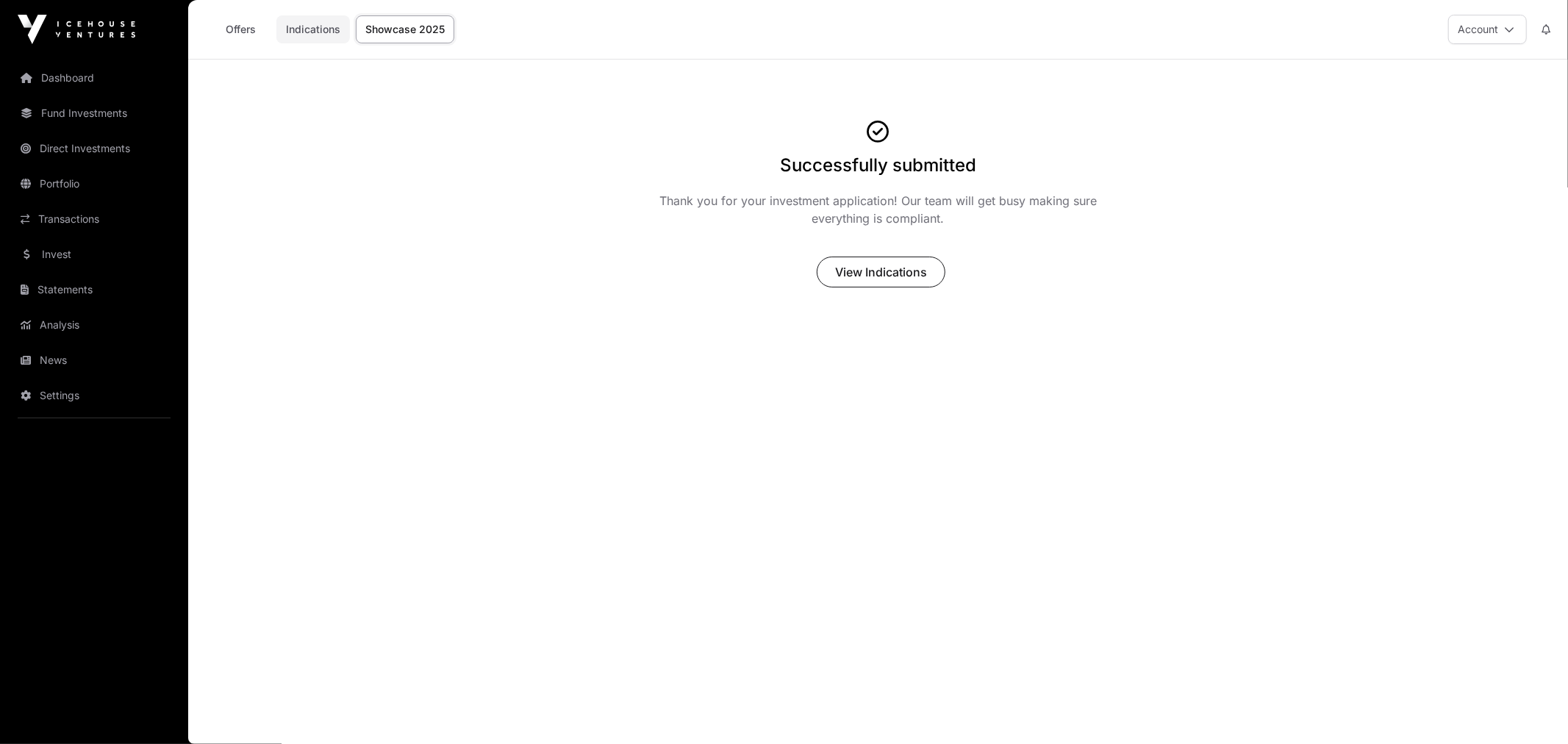
click at [311, 35] on link "Indications" at bounding box center [313, 29] width 74 height 28
